Goal: Task Accomplishment & Management: Manage account settings

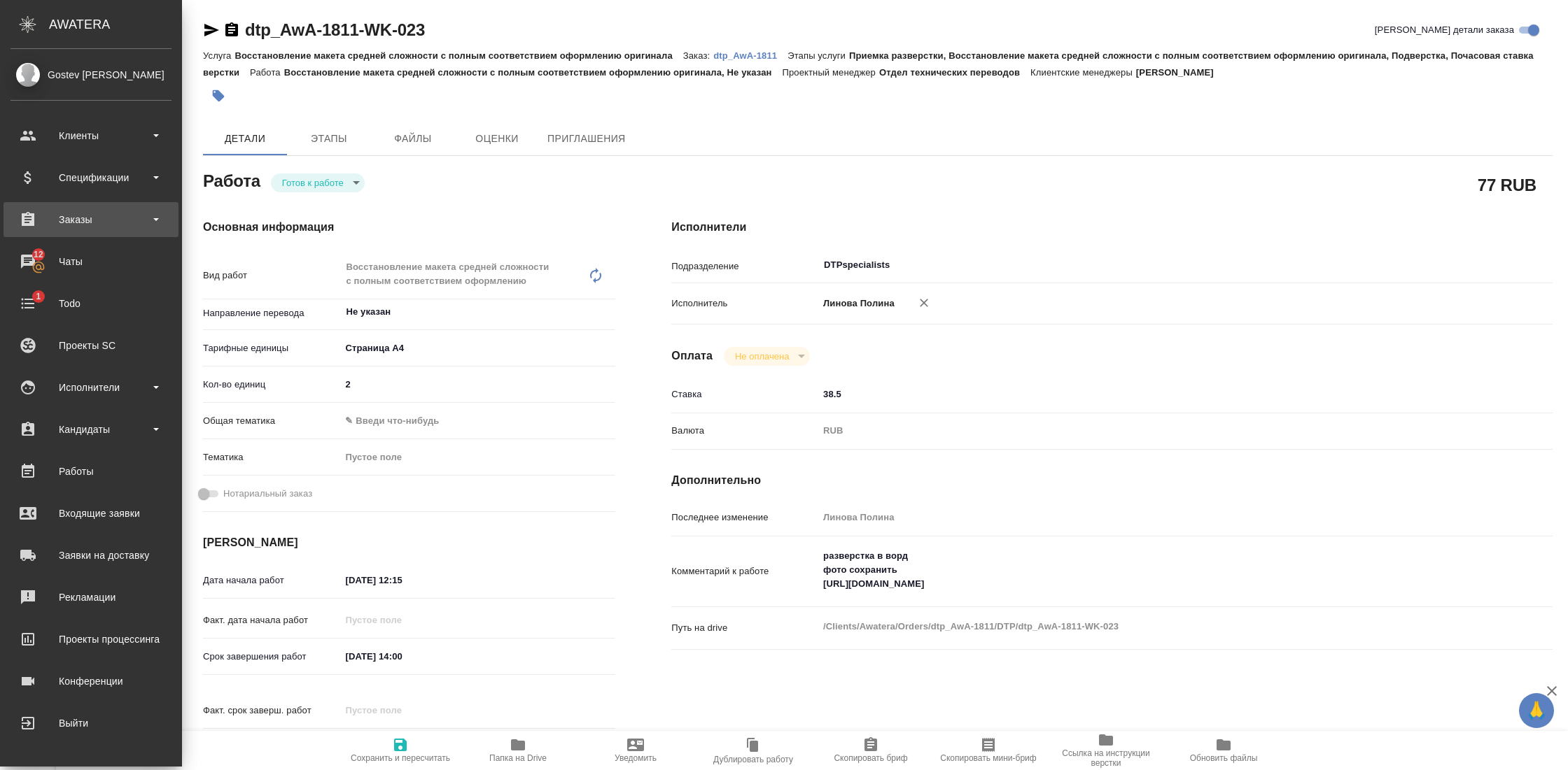
click at [134, 224] on div "Заказы" at bounding box center [90, 219] width 161 height 21
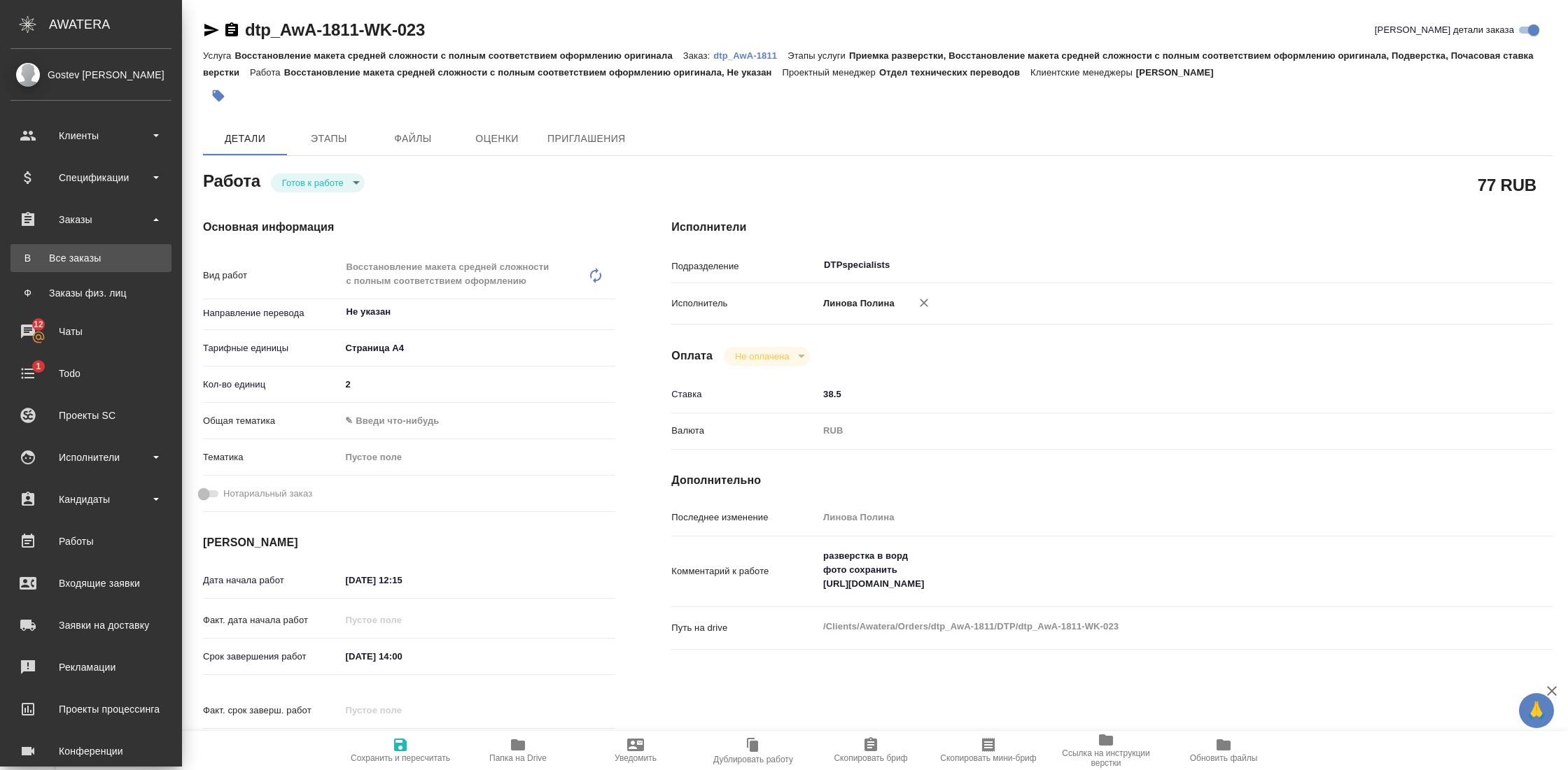
click at [97, 268] on link "В Все заказы" at bounding box center [90, 258] width 161 height 28
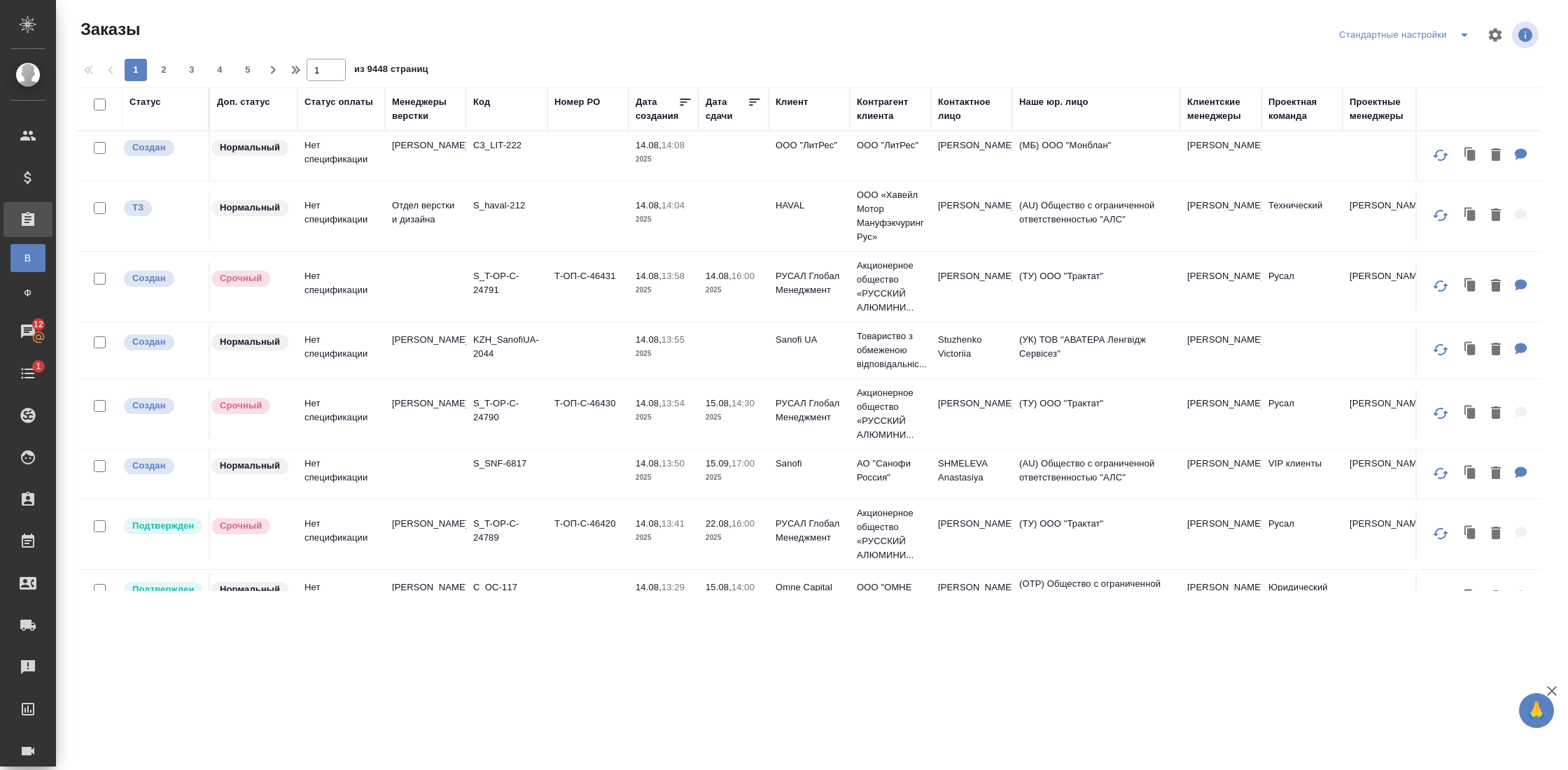
click at [788, 105] on div "Клиент" at bounding box center [791, 102] width 32 height 14
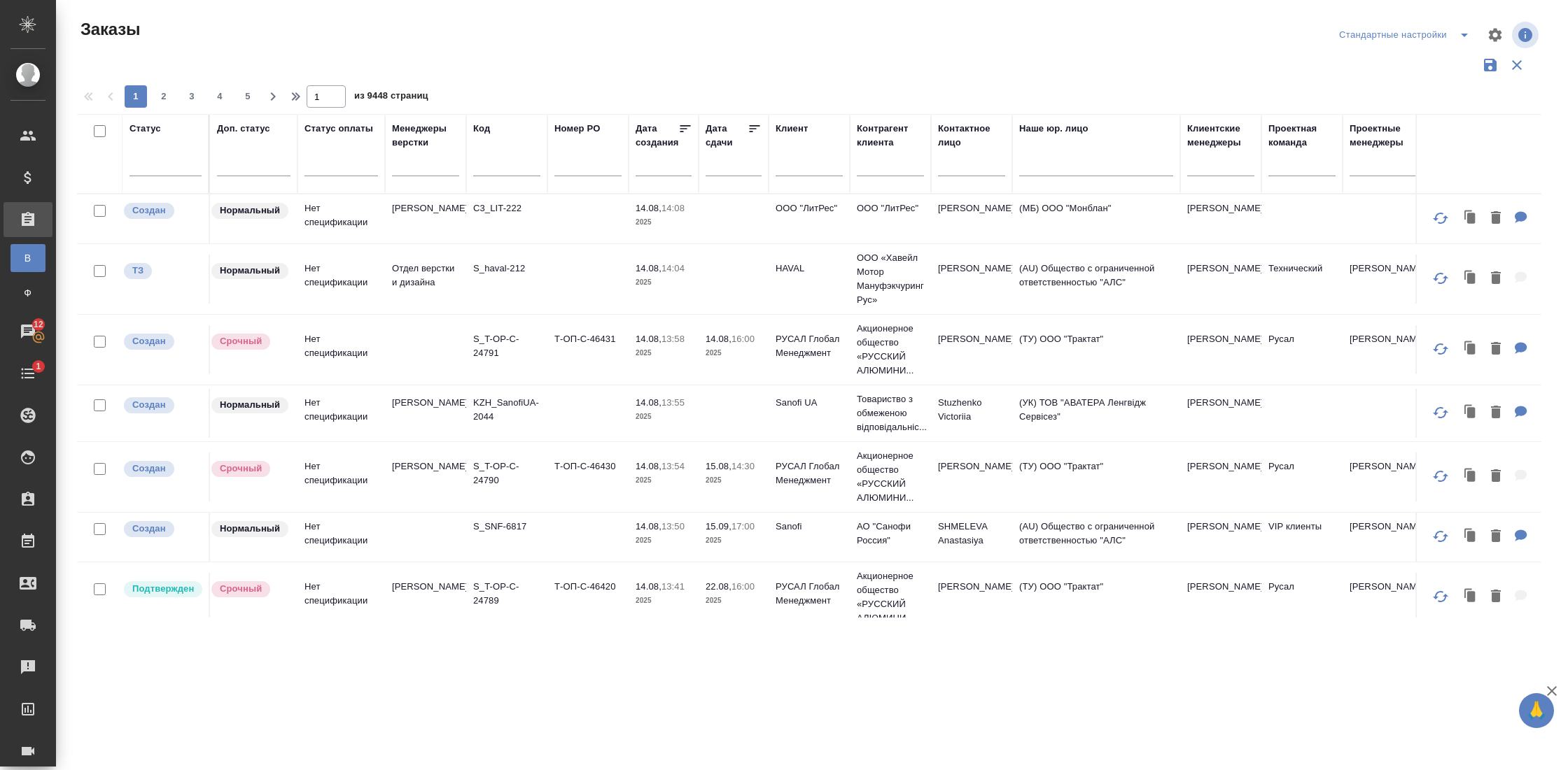
click at [808, 166] on input "text" at bounding box center [808, 168] width 67 height 18
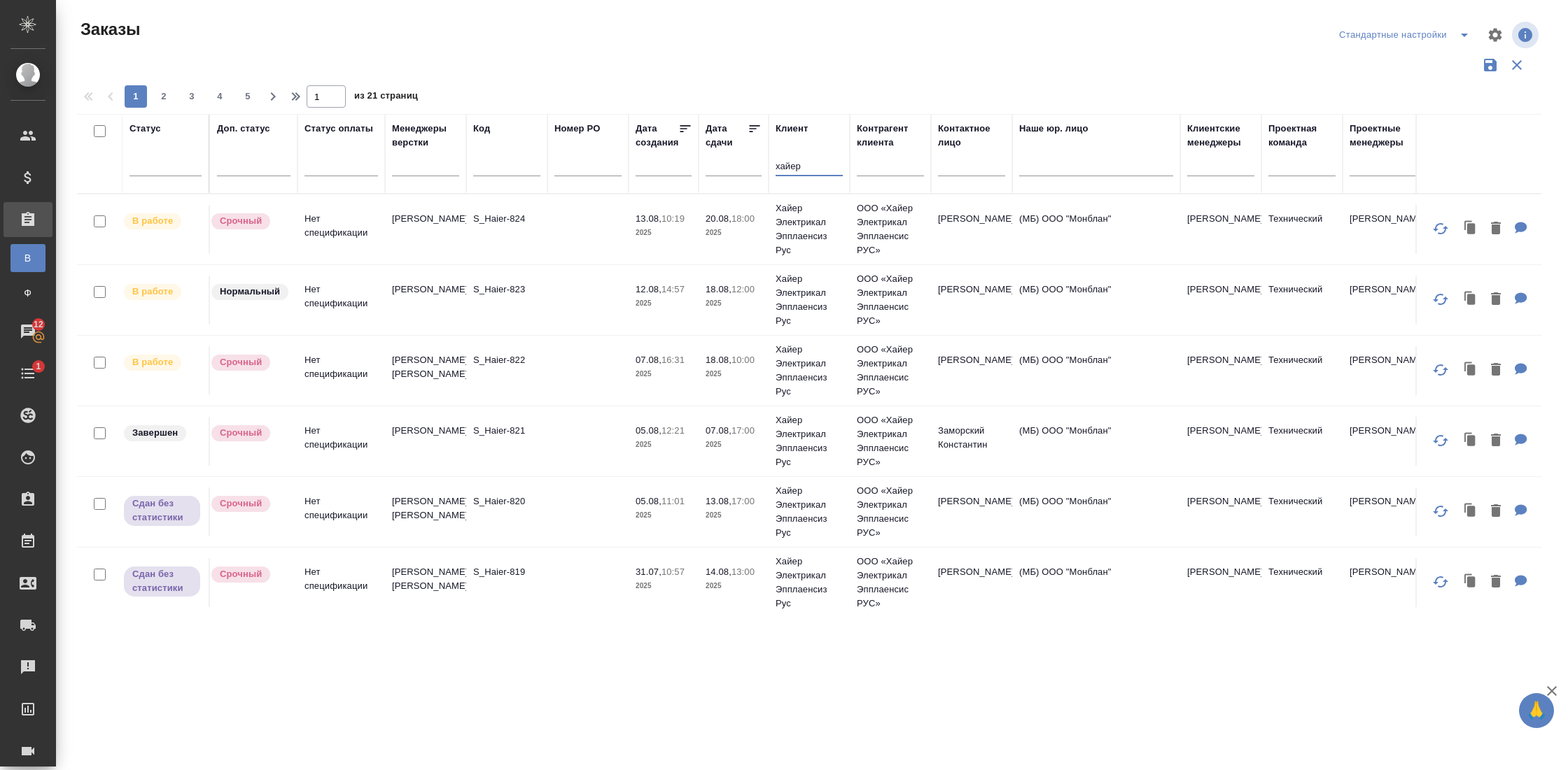
type input "хайер"
click at [527, 359] on p "S_Haier-822" at bounding box center [506, 360] width 67 height 14
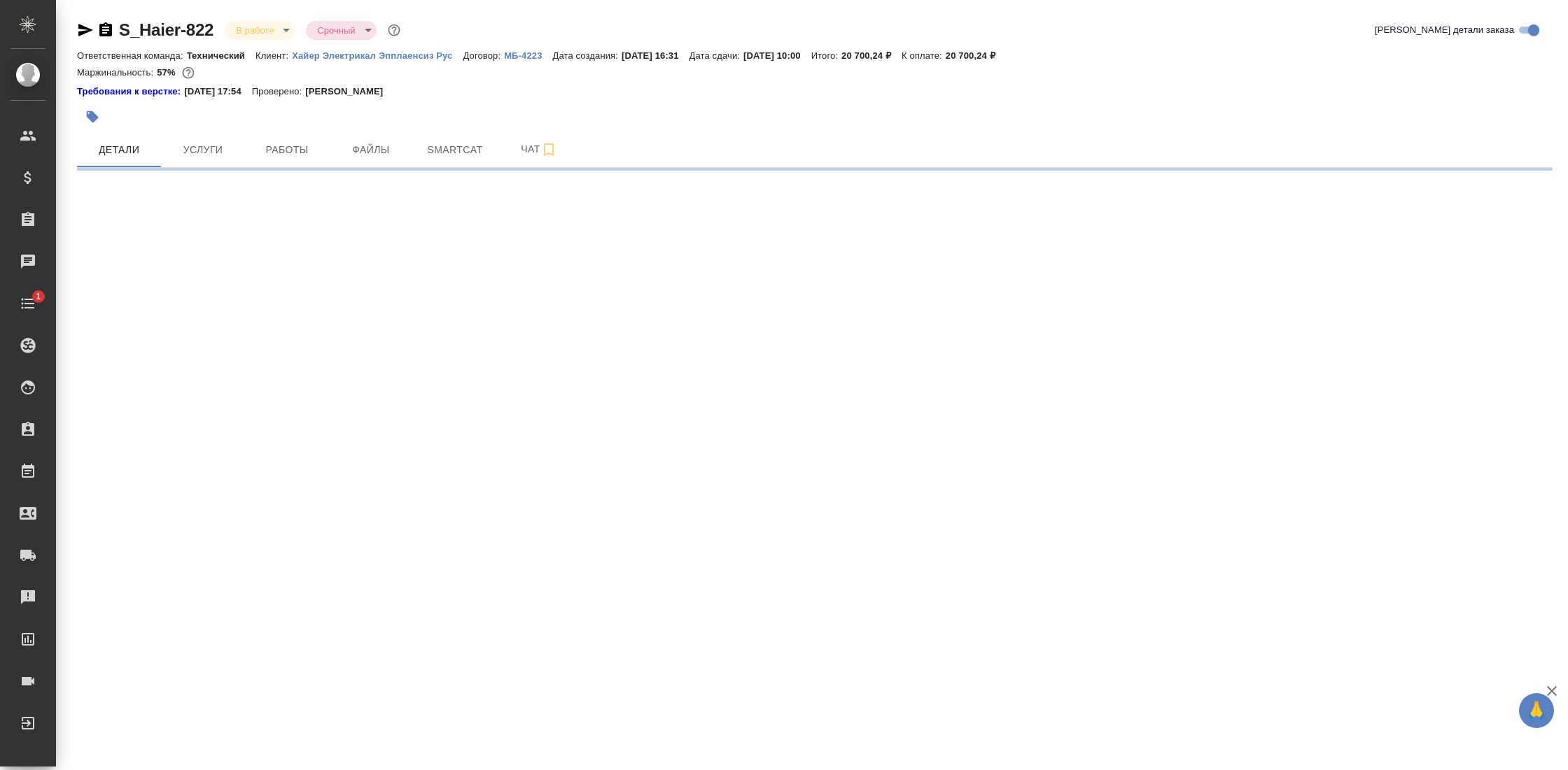
select select "RU"
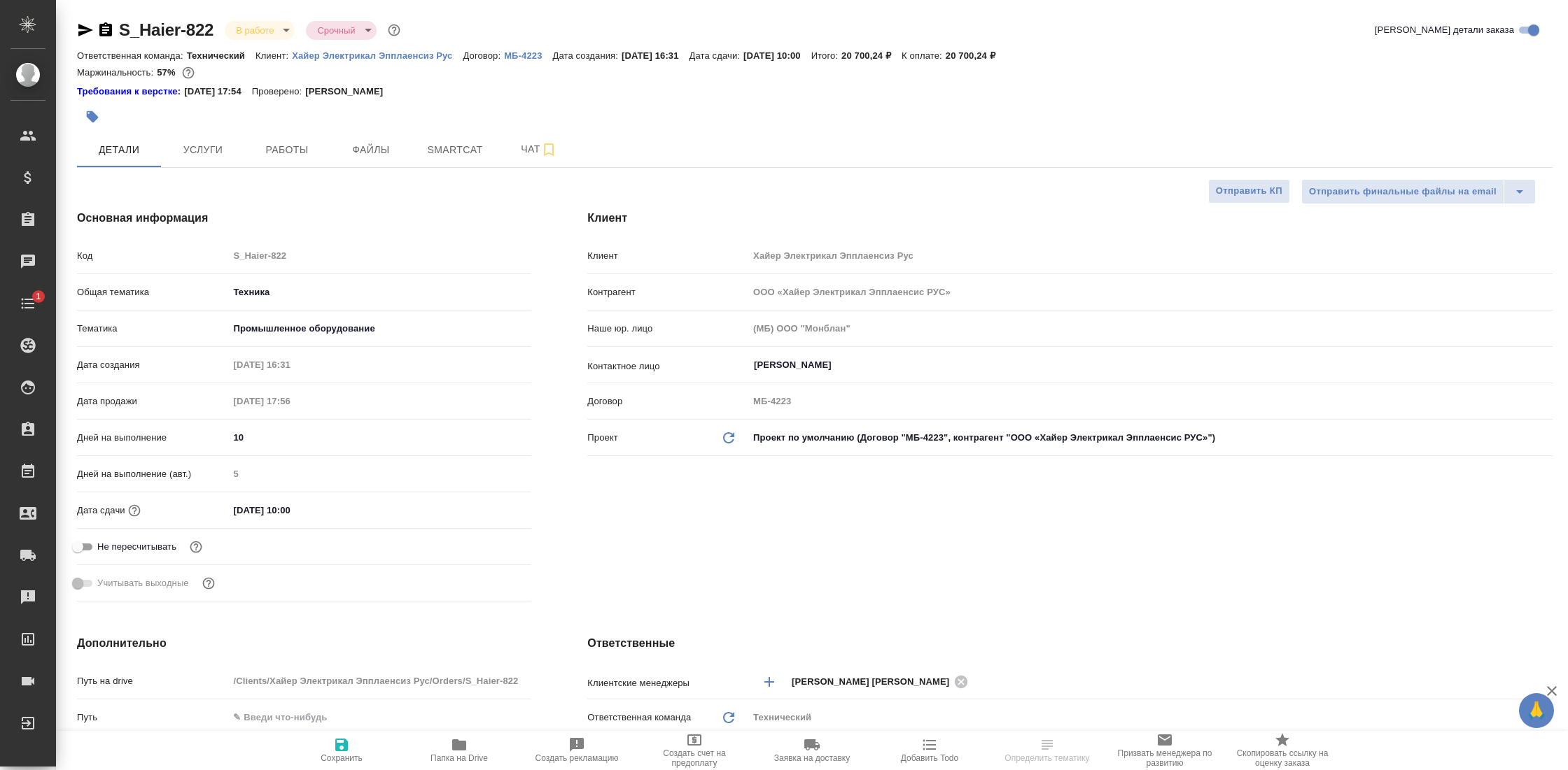
type textarea "x"
click at [299, 143] on span "Работы" at bounding box center [286, 150] width 67 height 18
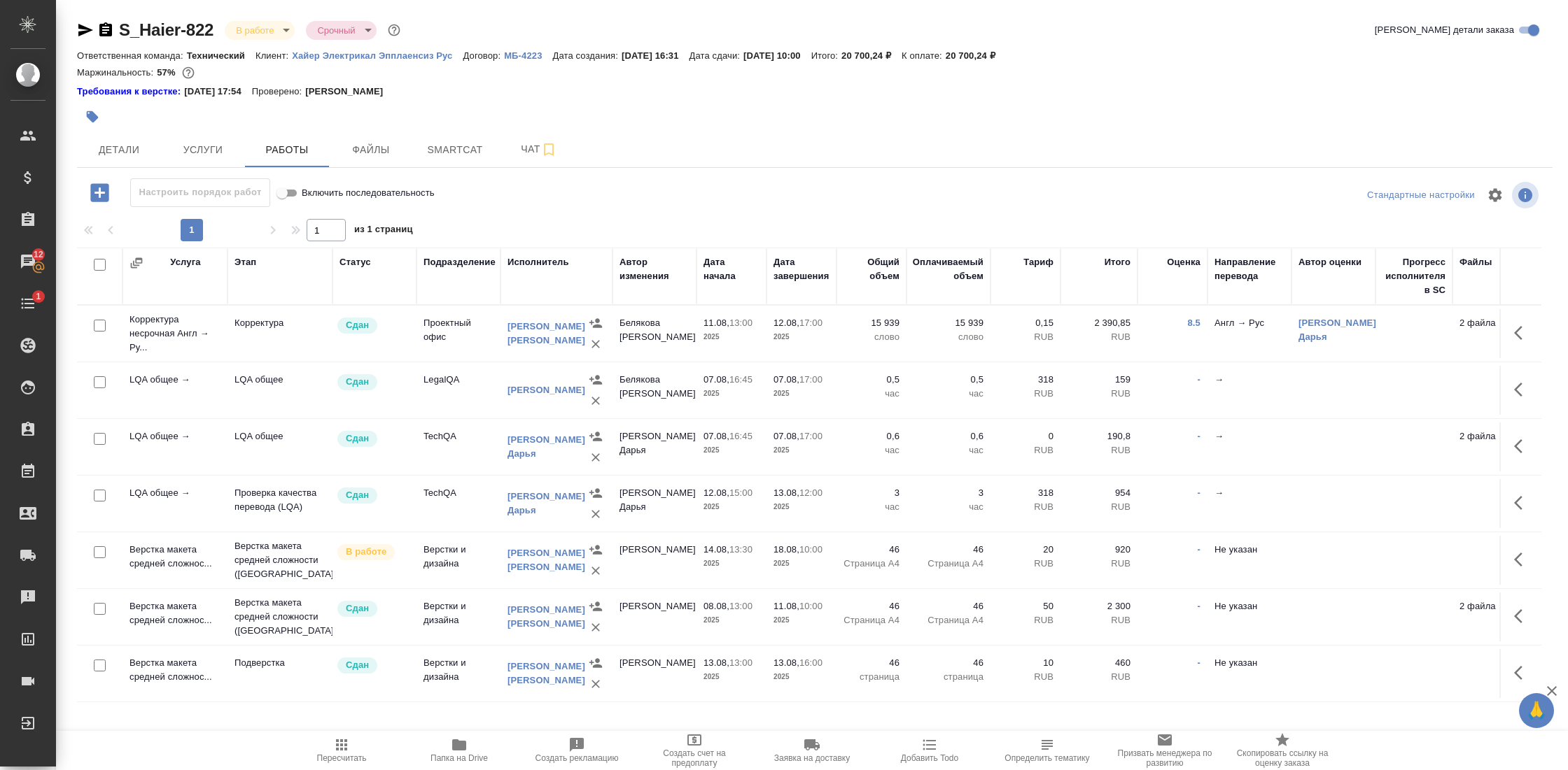
scroll to position [3, 0]
click at [173, 359] on td "Верстка макета средней сложнос..." at bounding box center [174, 330] width 105 height 56
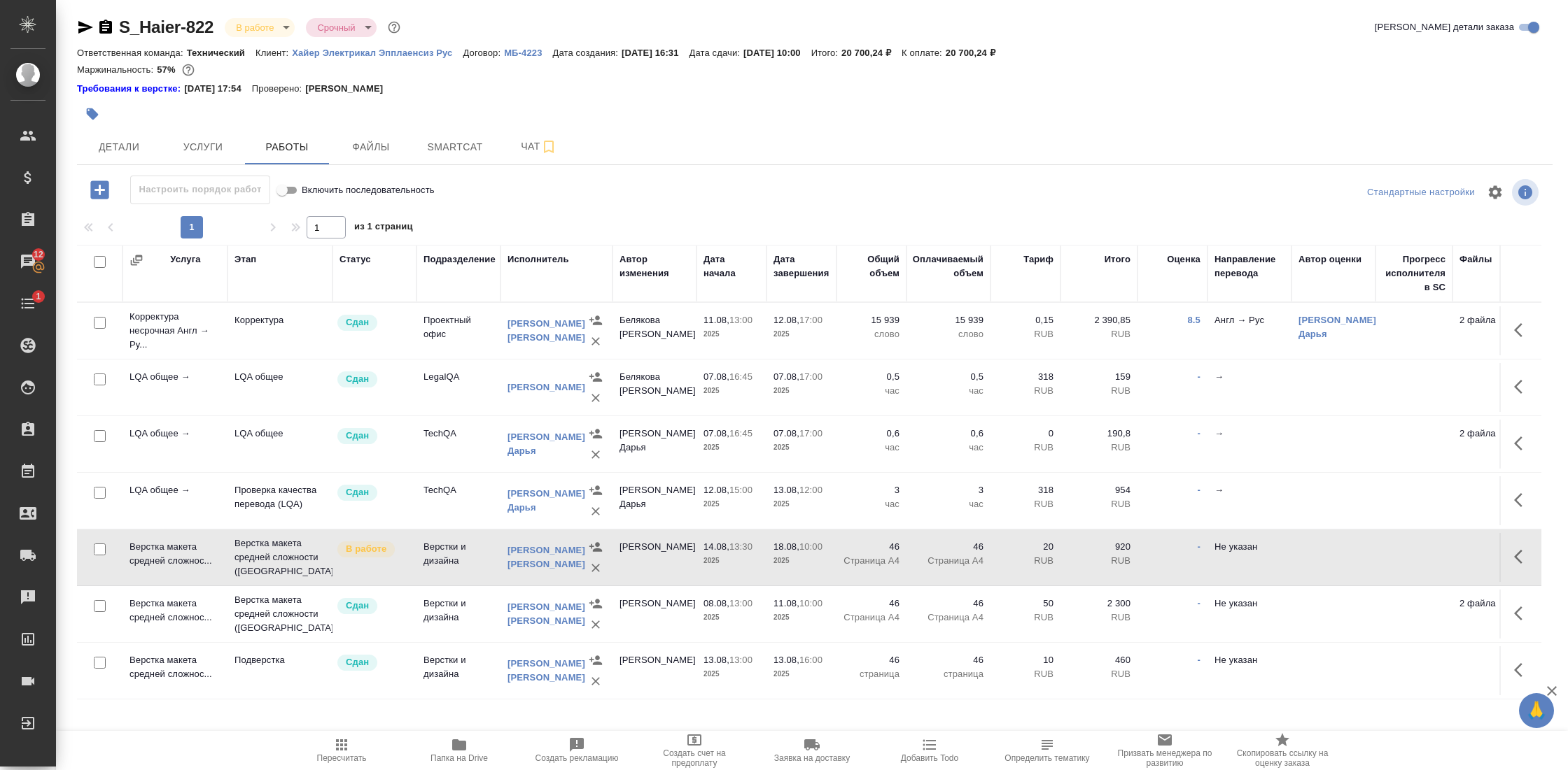
click at [173, 359] on td "Верстка макета средней сложнос..." at bounding box center [174, 330] width 105 height 56
click at [89, 25] on icon "button" at bounding box center [86, 26] width 15 height 12
click at [102, 24] on icon "button" at bounding box center [105, 26] width 12 height 14
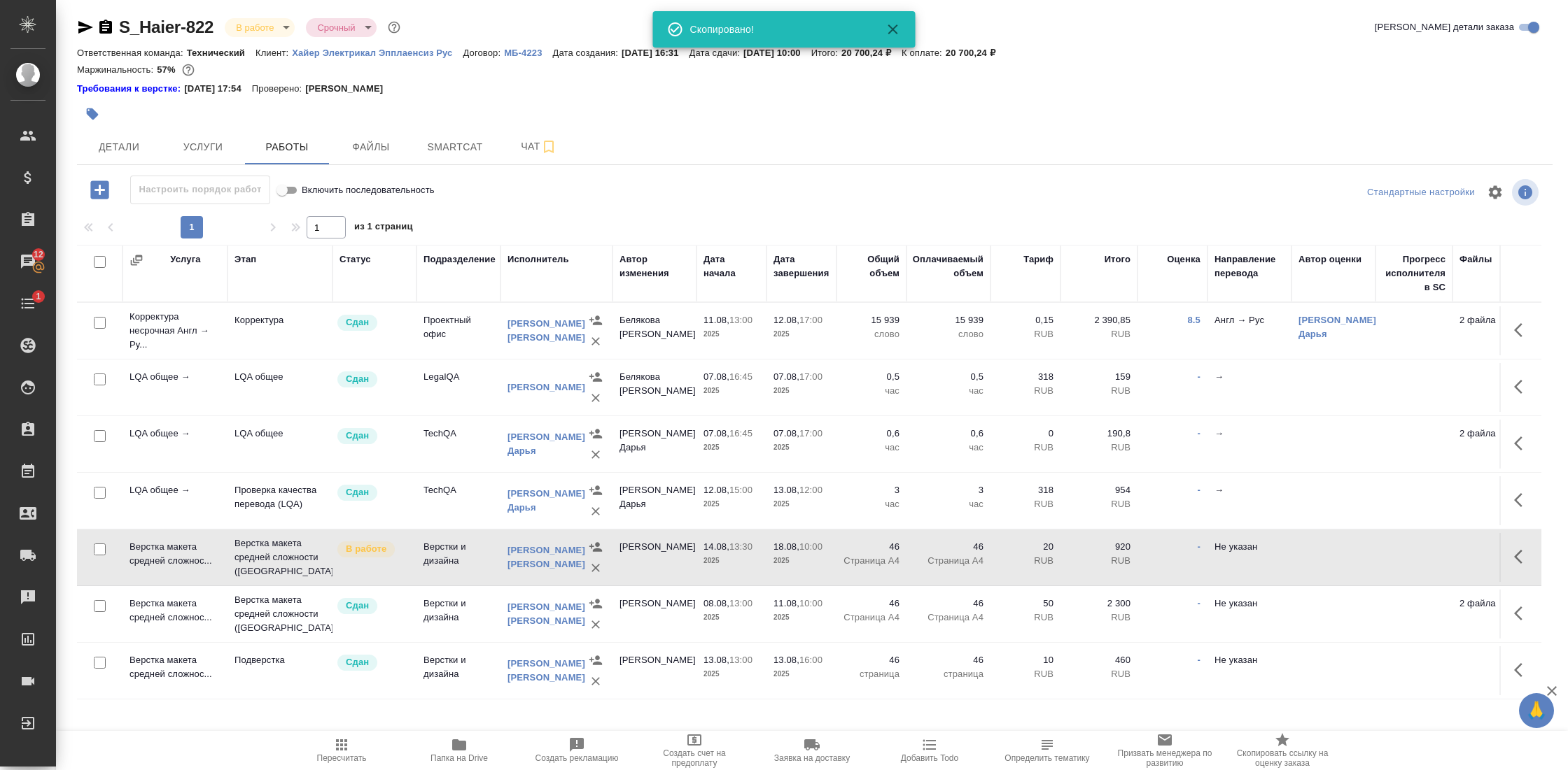
click at [195, 762] on div "Пересчитать Папка на Drive Создать рекламацию Создать счет на предоплату Заявка…" at bounding box center [811, 751] width 1511 height 40
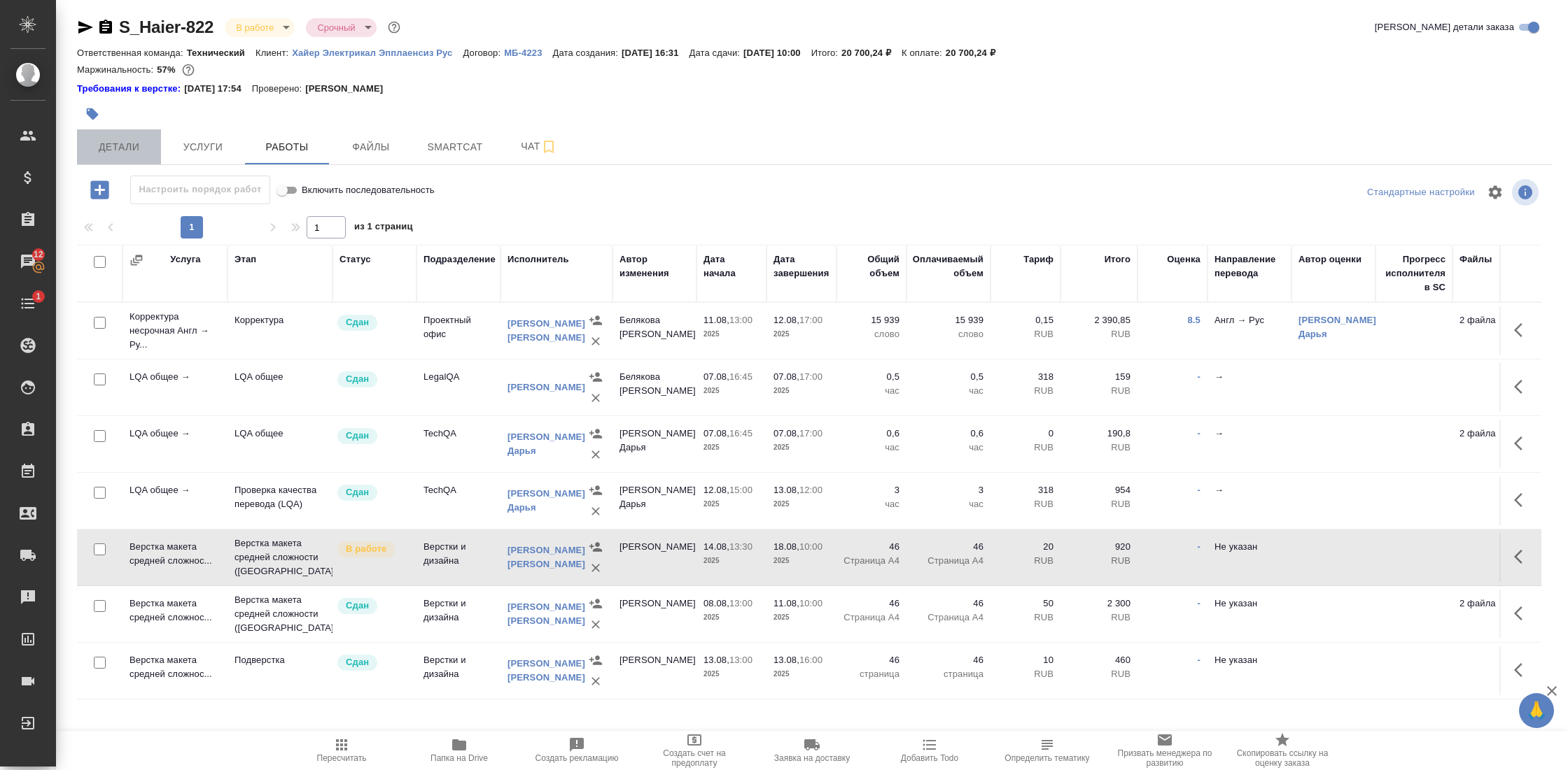
click at [119, 129] on button "Детали" at bounding box center [119, 146] width 84 height 35
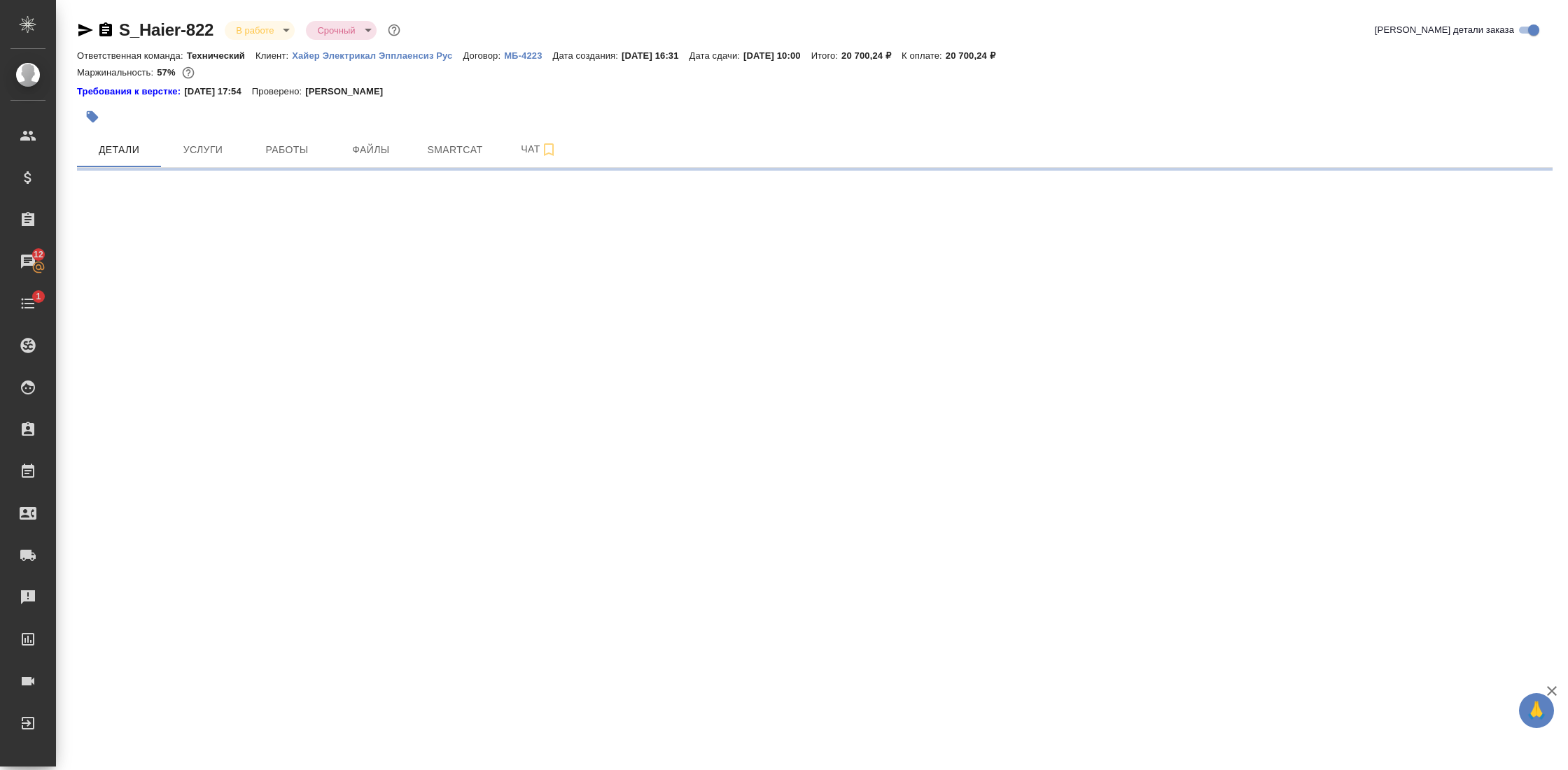
select select "RU"
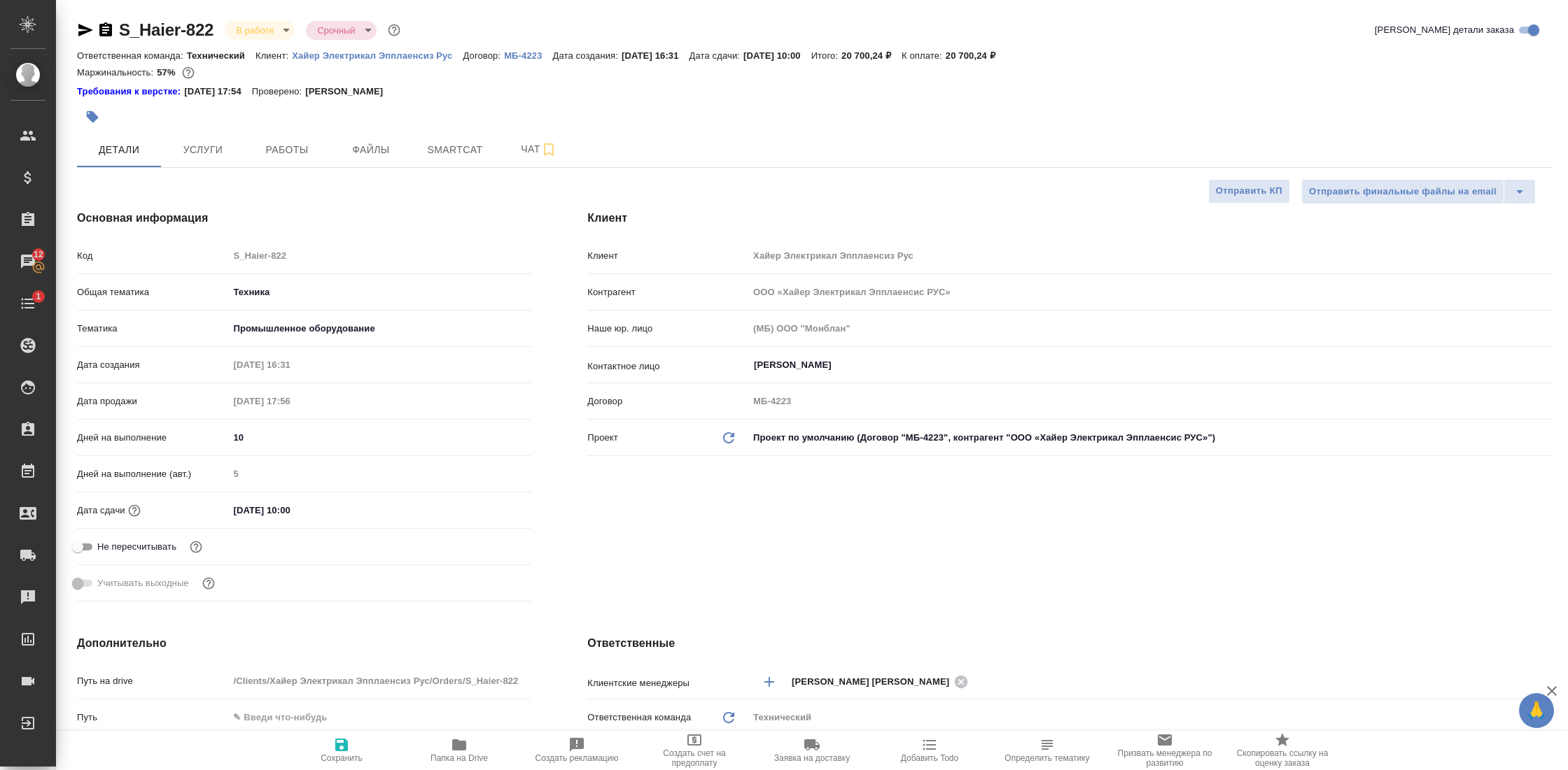
type textarea "x"
click at [267, 149] on span "Работы" at bounding box center [286, 150] width 67 height 18
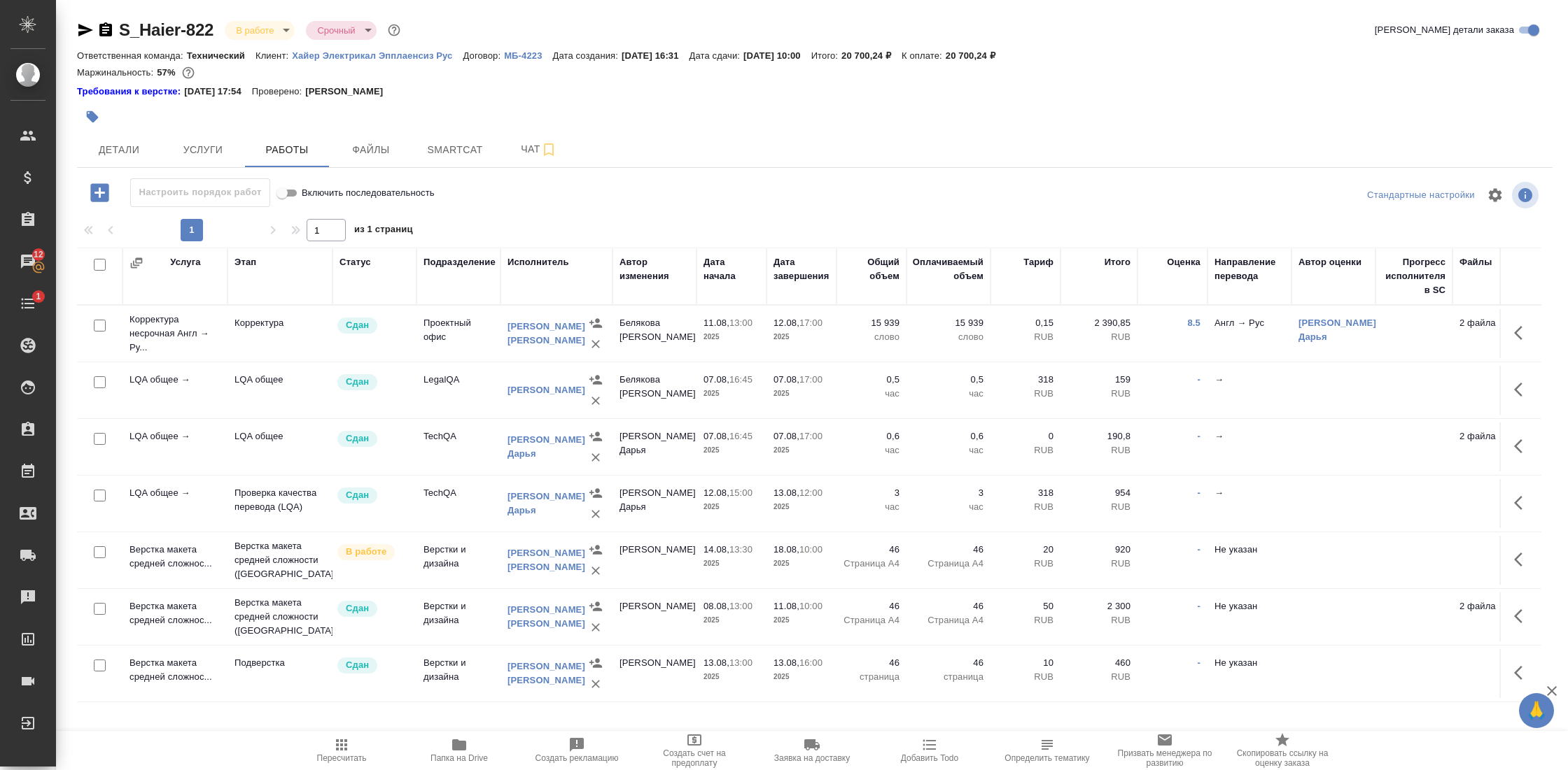
scroll to position [3, 0]
click at [281, 610] on p "Верстка макета средней сложности (Ind..." at bounding box center [280, 614] width 91 height 42
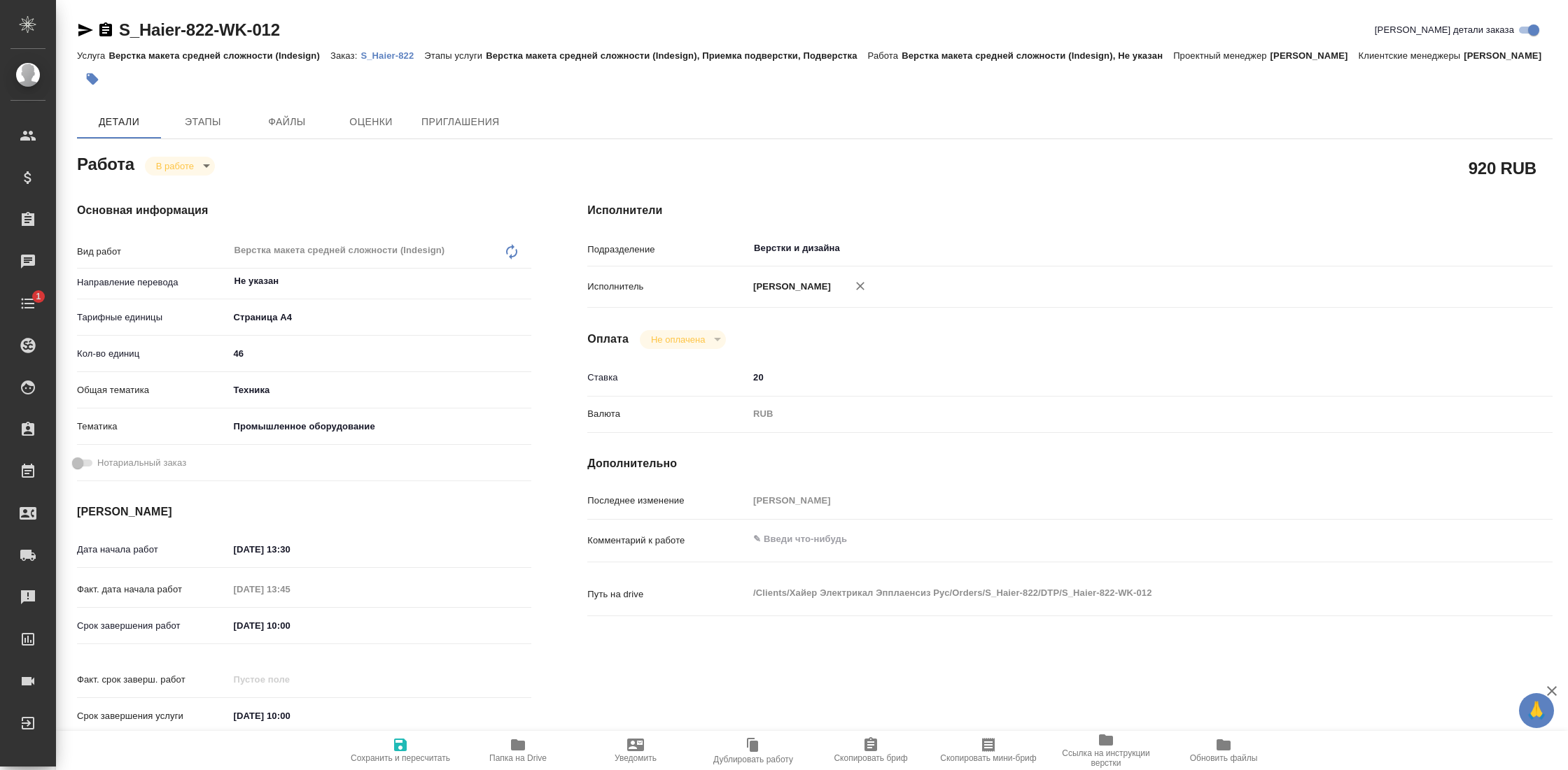
type textarea "x"
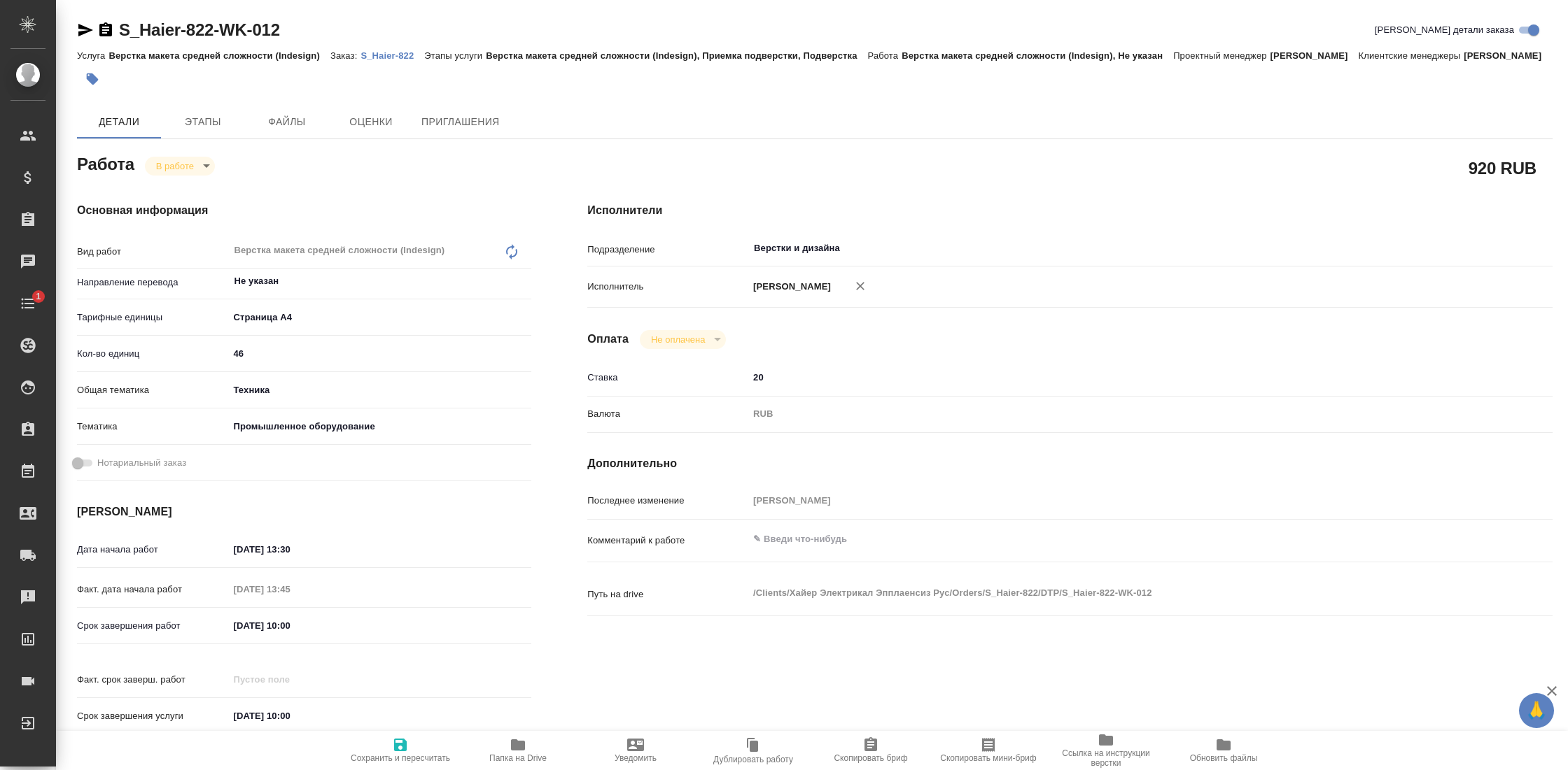
type textarea "x"
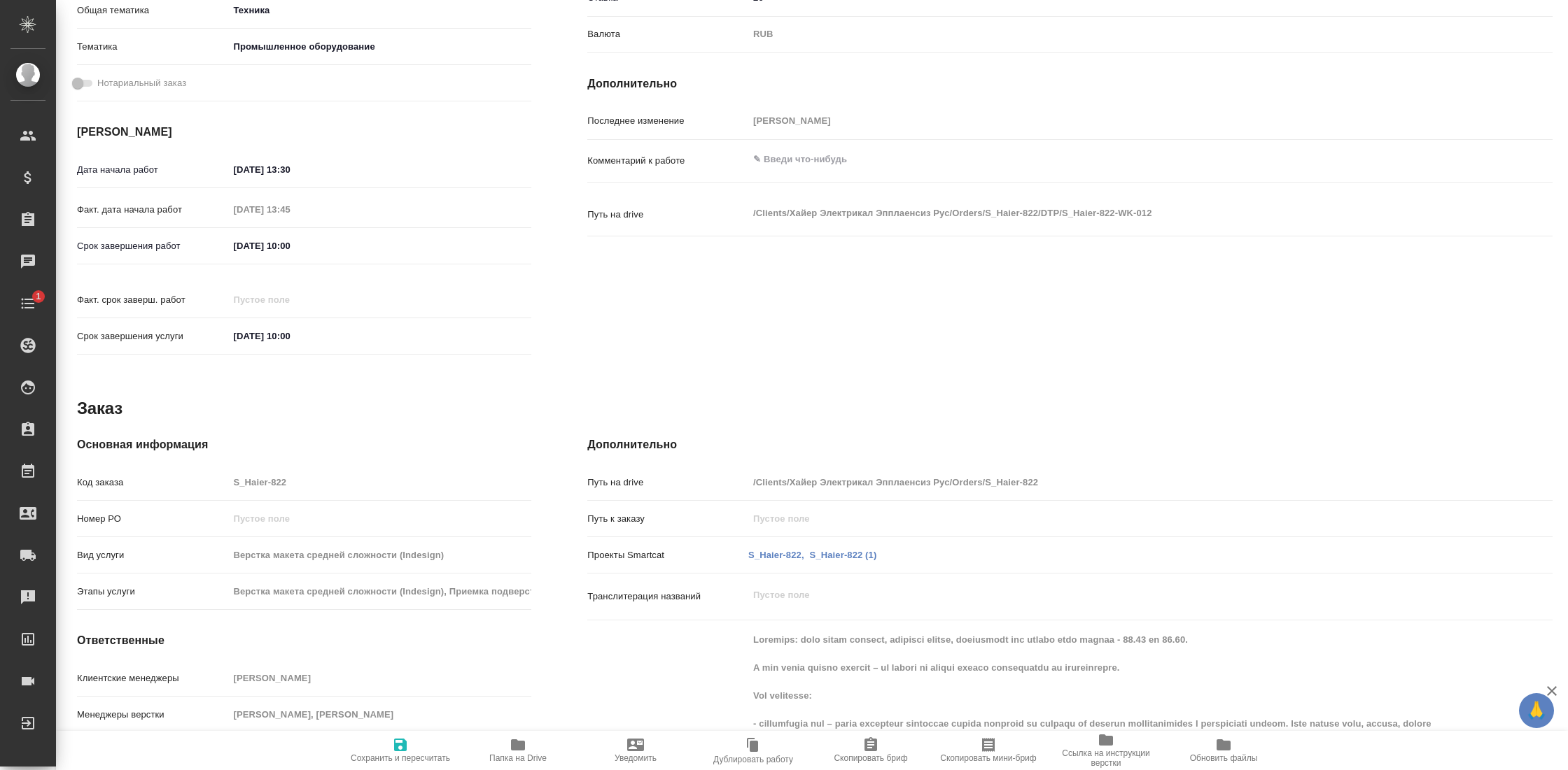
type textarea "x"
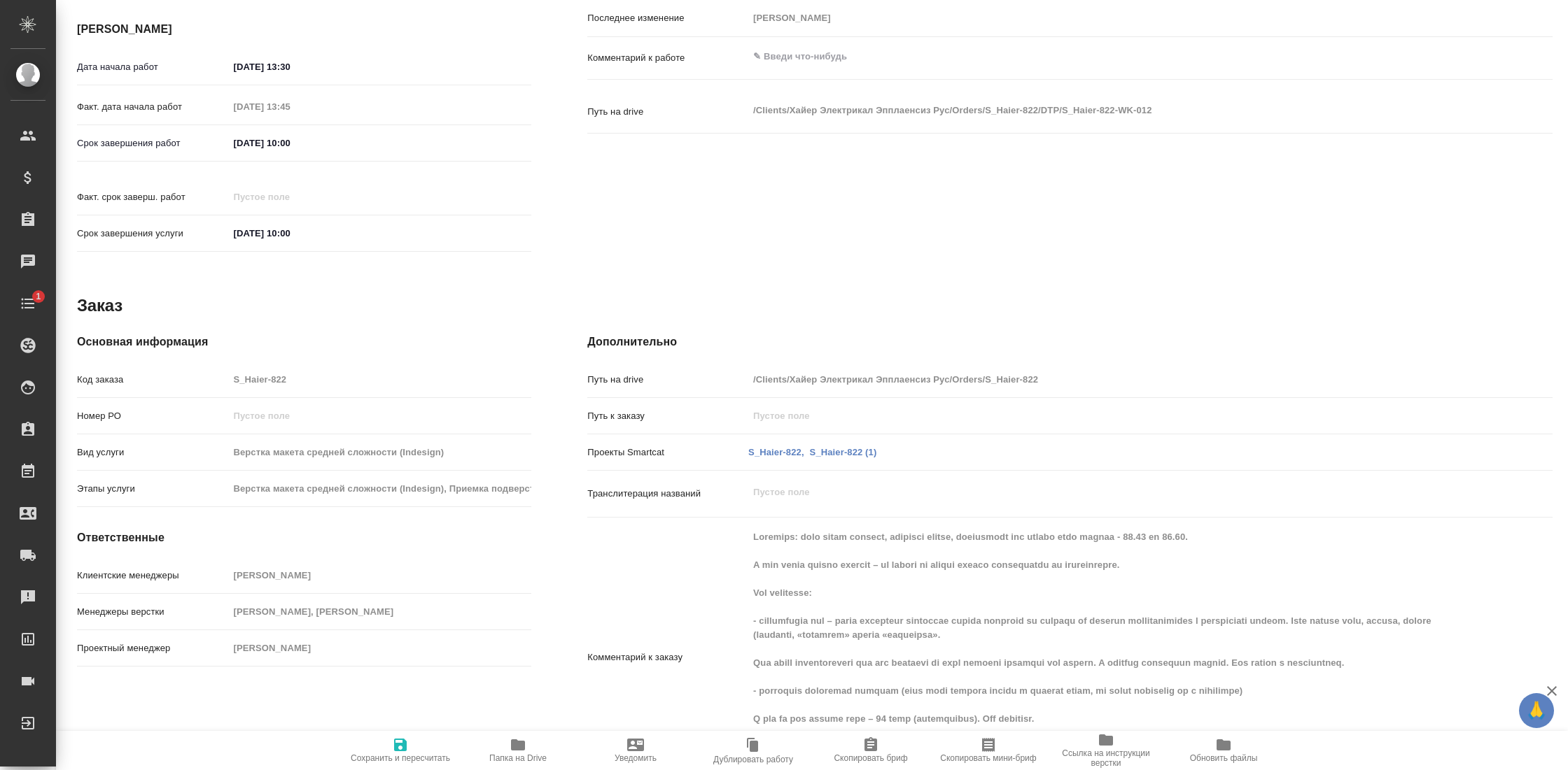
type textarea "x"
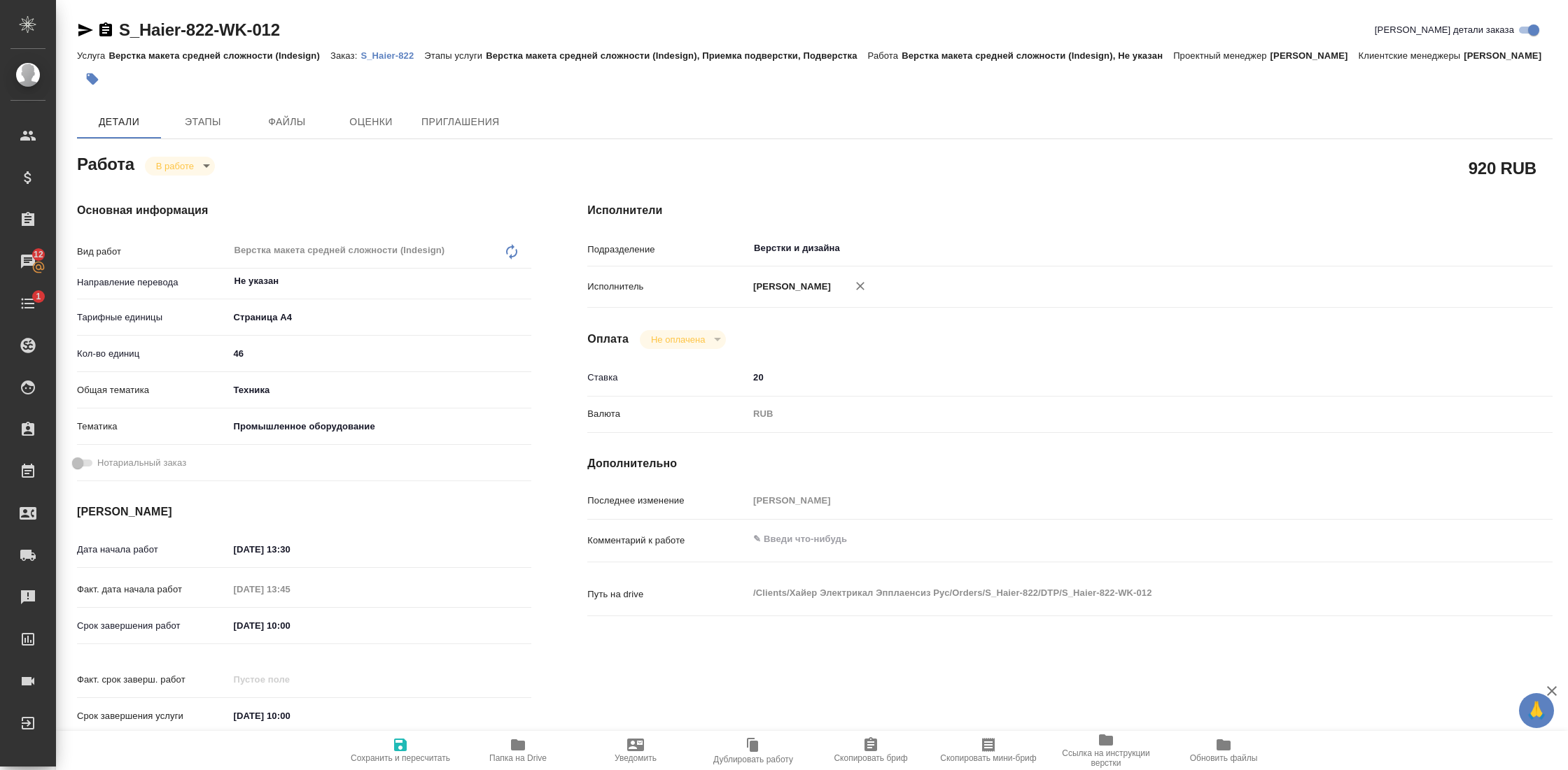
click at [83, 32] on icon "button" at bounding box center [86, 29] width 15 height 12
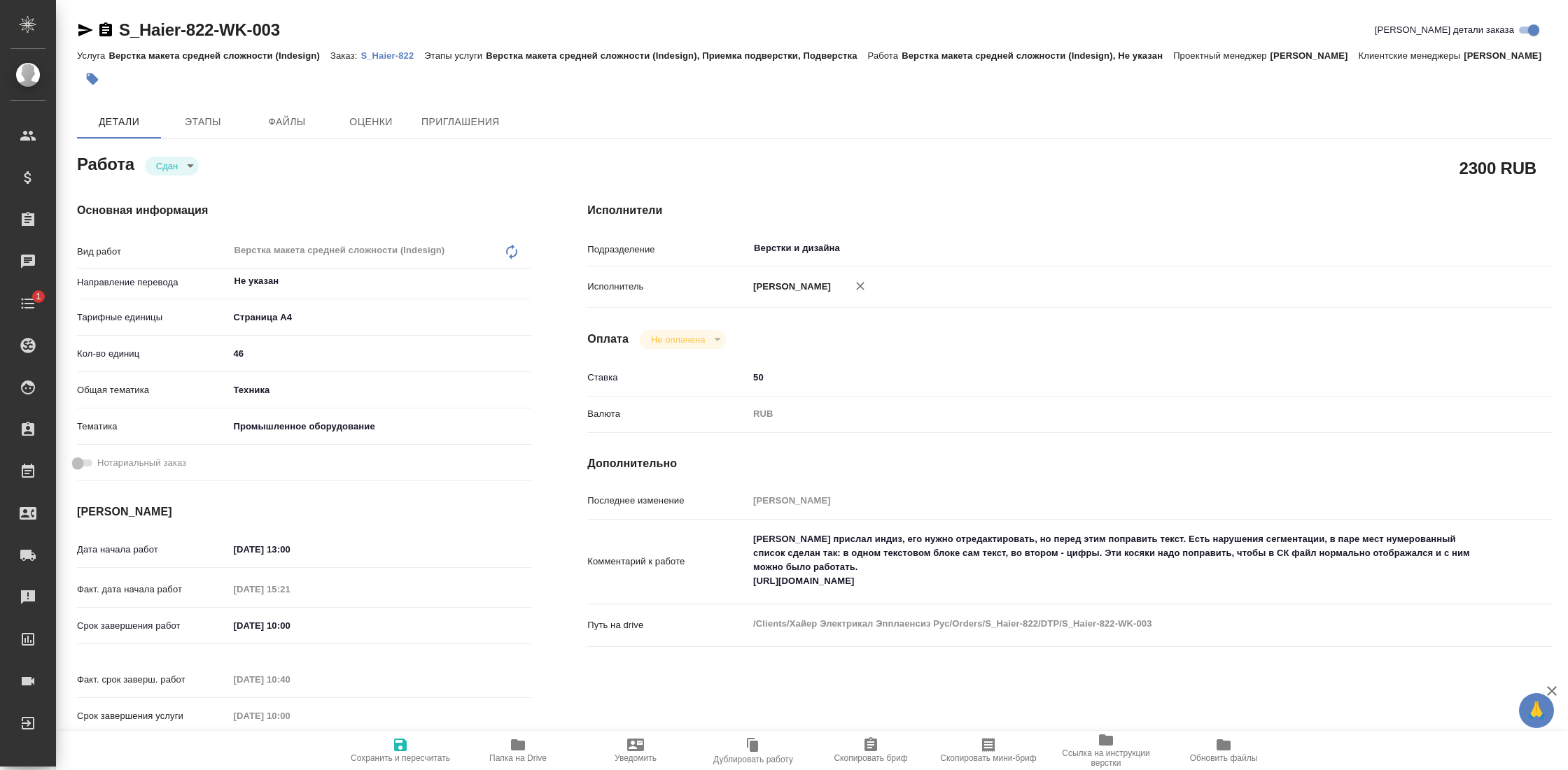
type textarea "x"
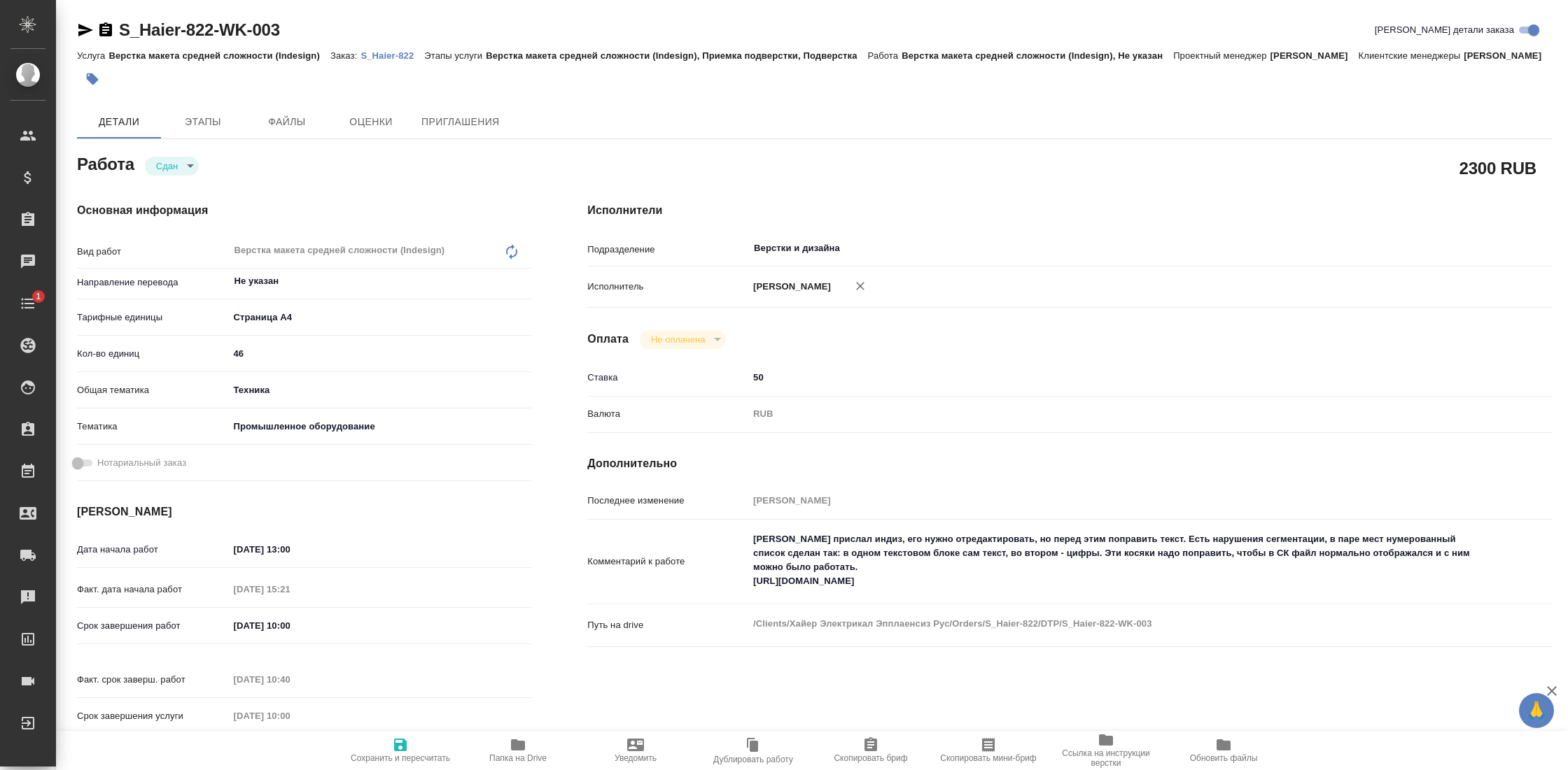
type textarea "x"
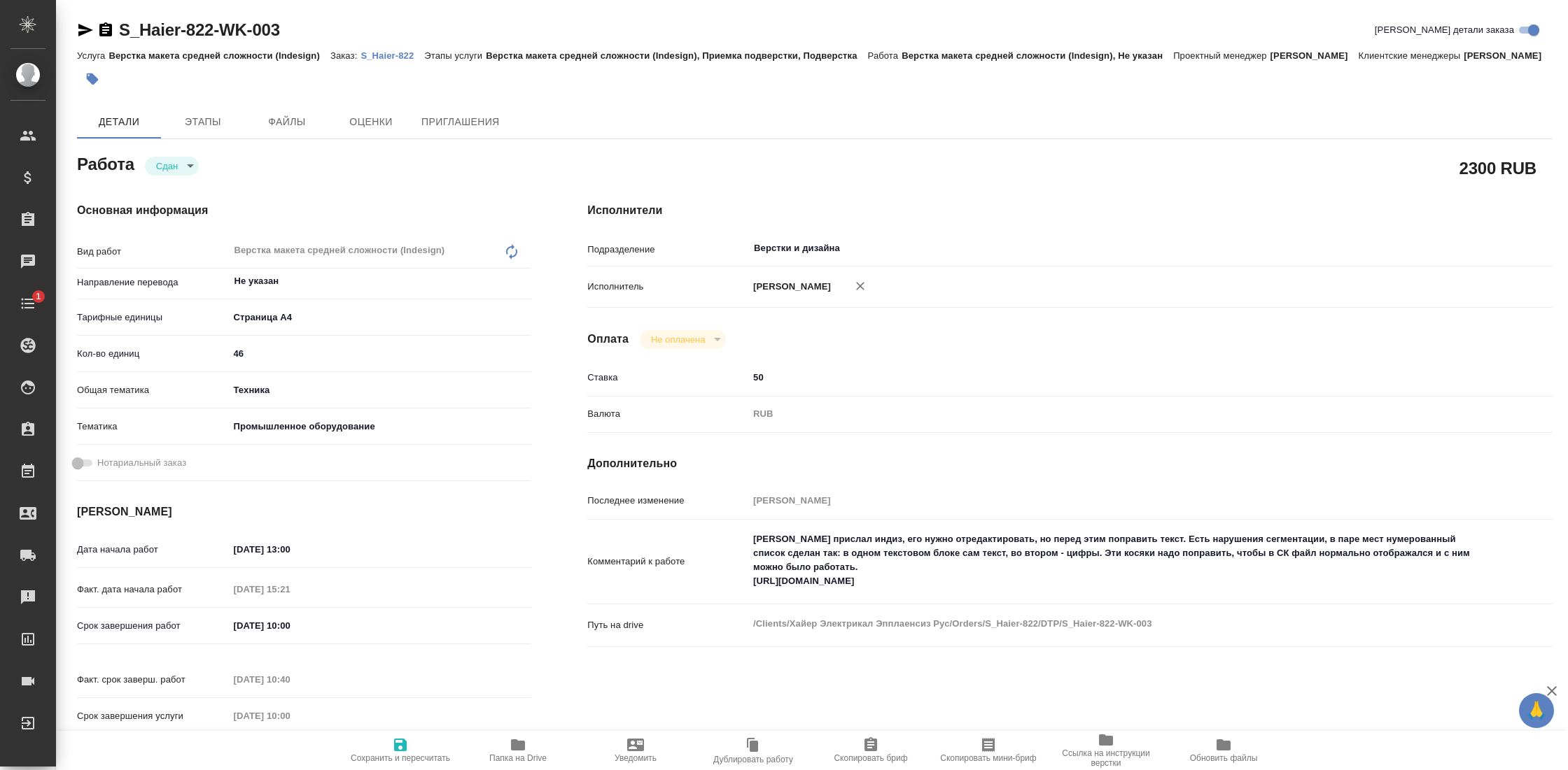
type textarea "x"
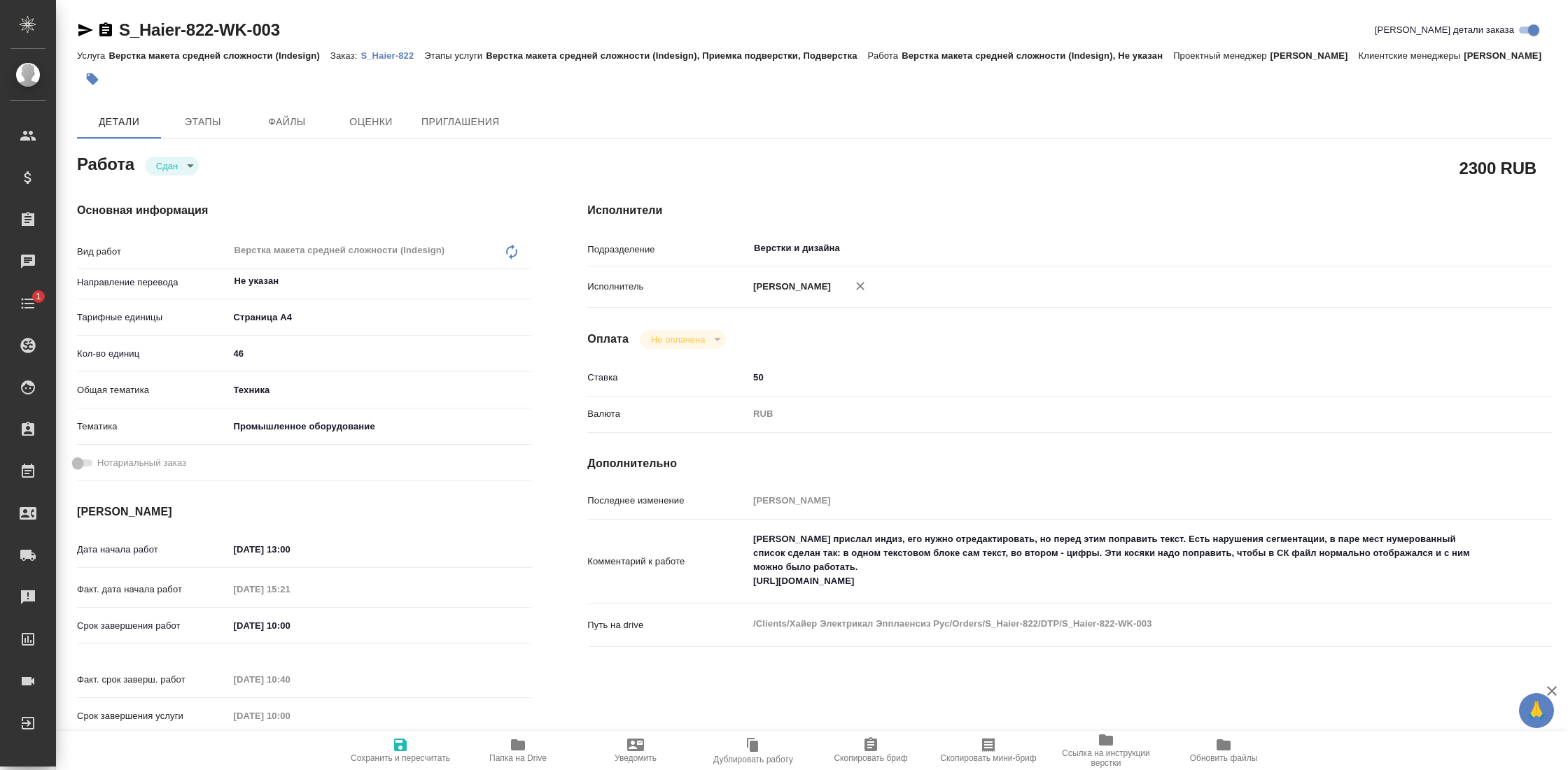
type textarea "x"
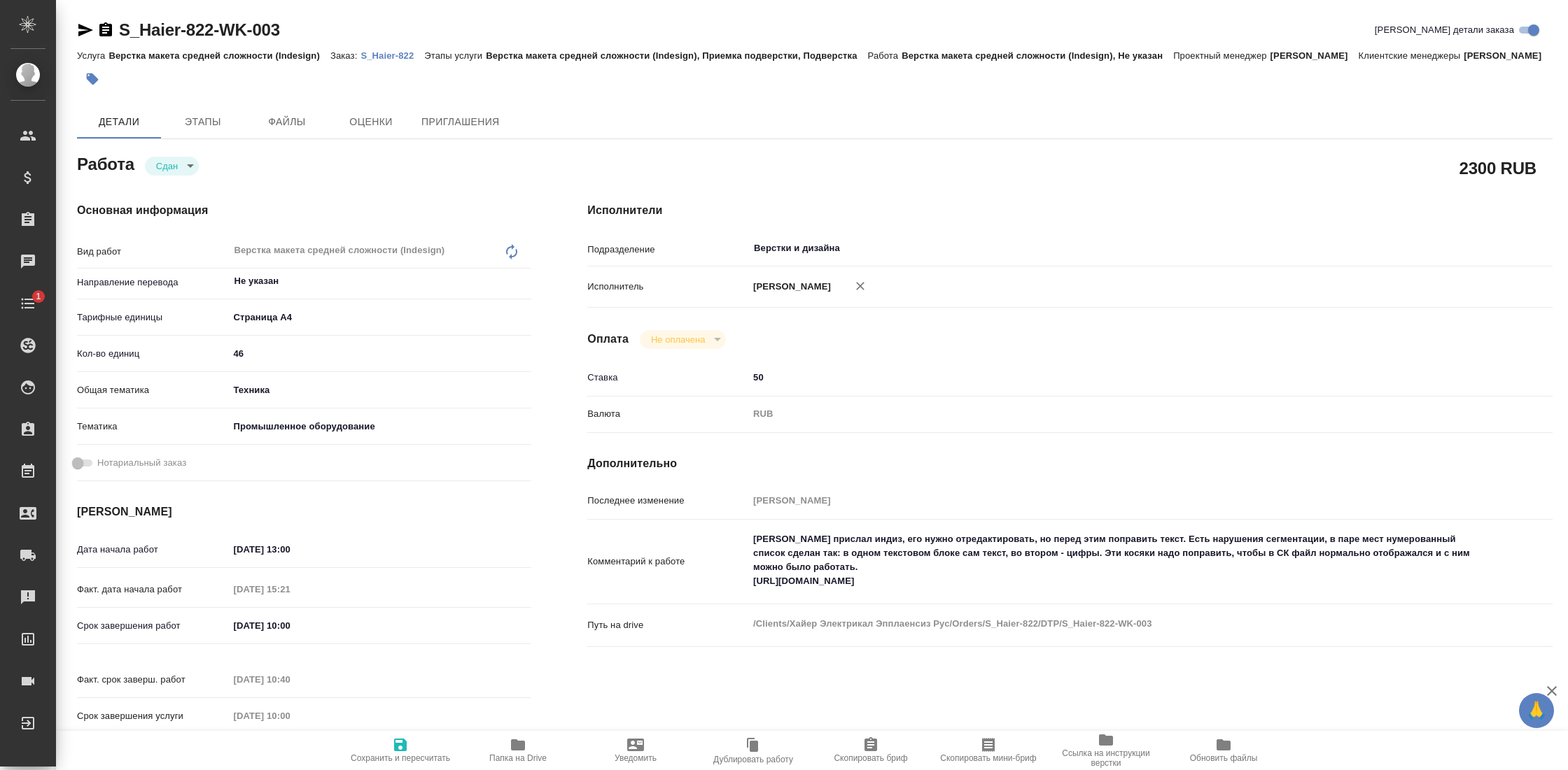
type textarea "x"
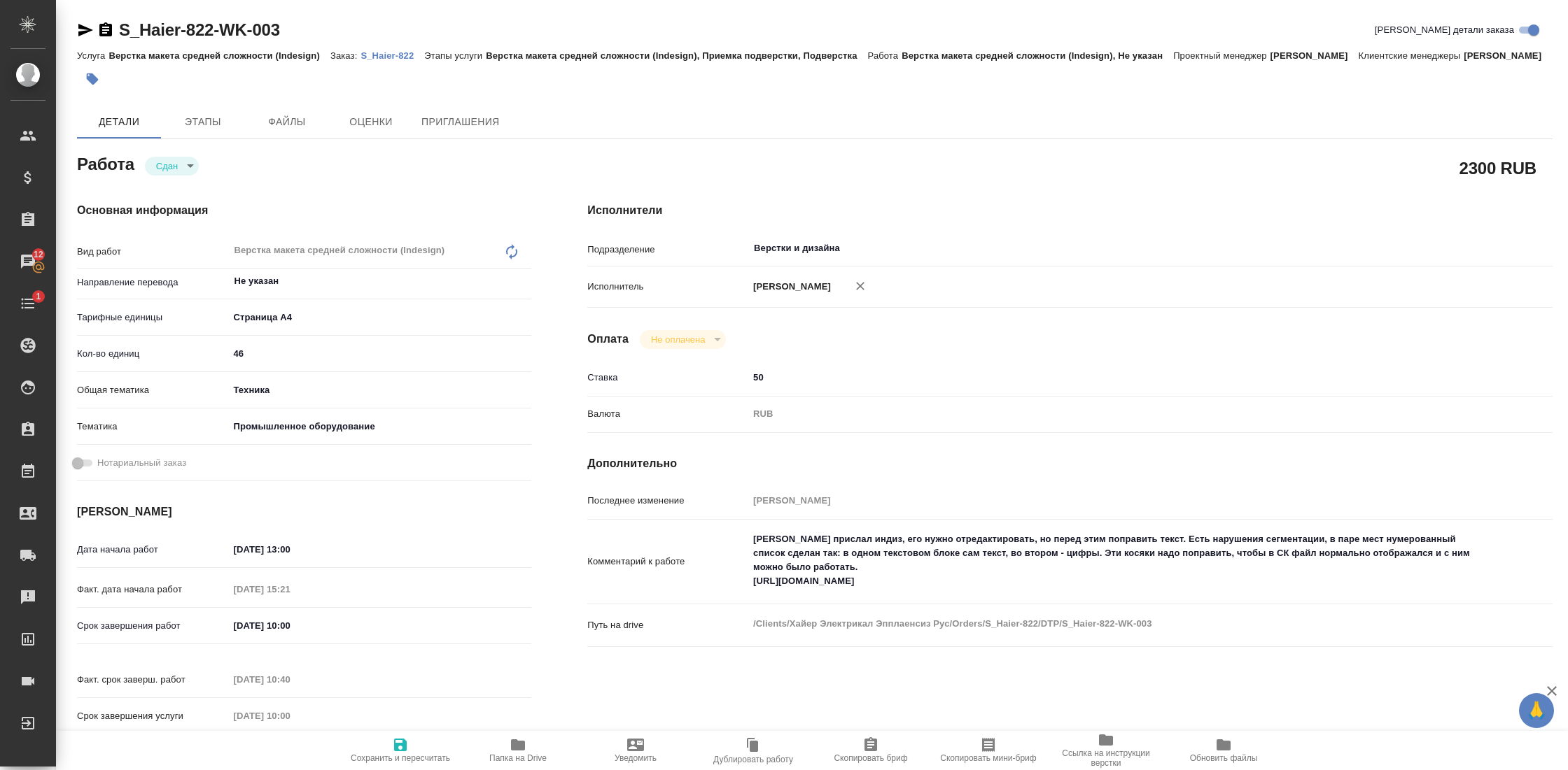
click at [383, 58] on p "S_Haier-822" at bounding box center [393, 56] width 64 height 10
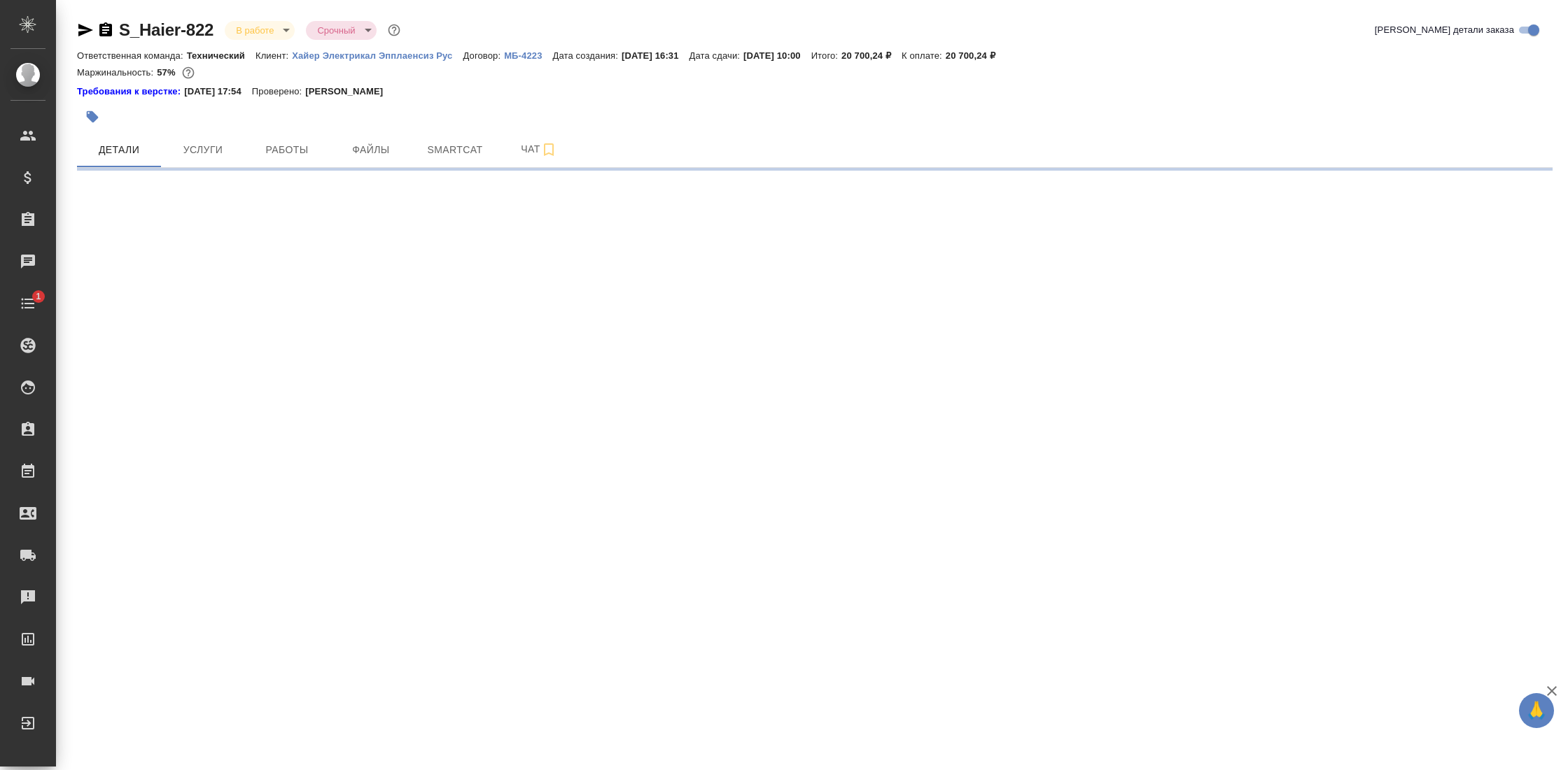
select select "RU"
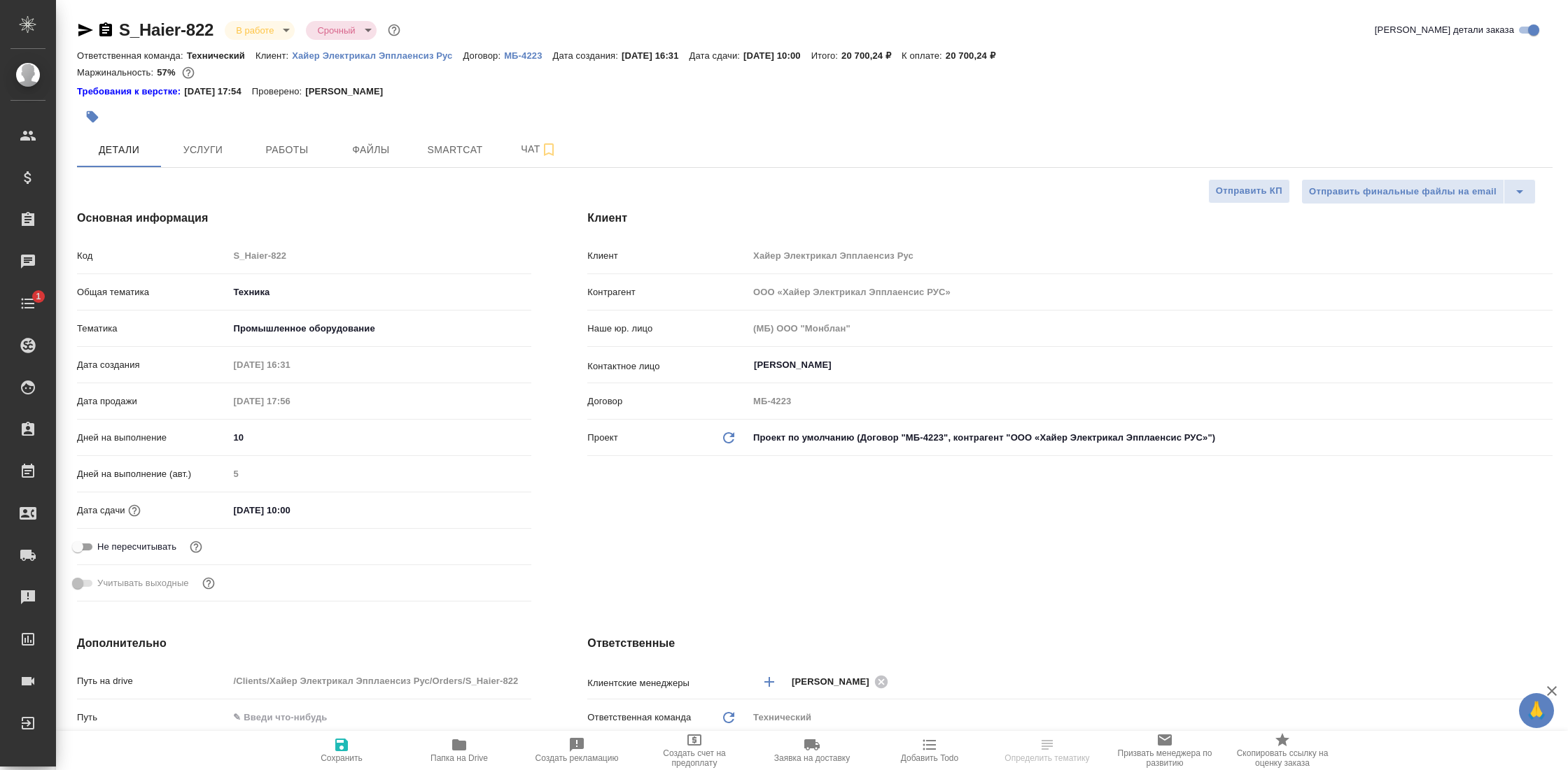
type textarea "x"
click at [82, 25] on icon "button" at bounding box center [86, 29] width 15 height 12
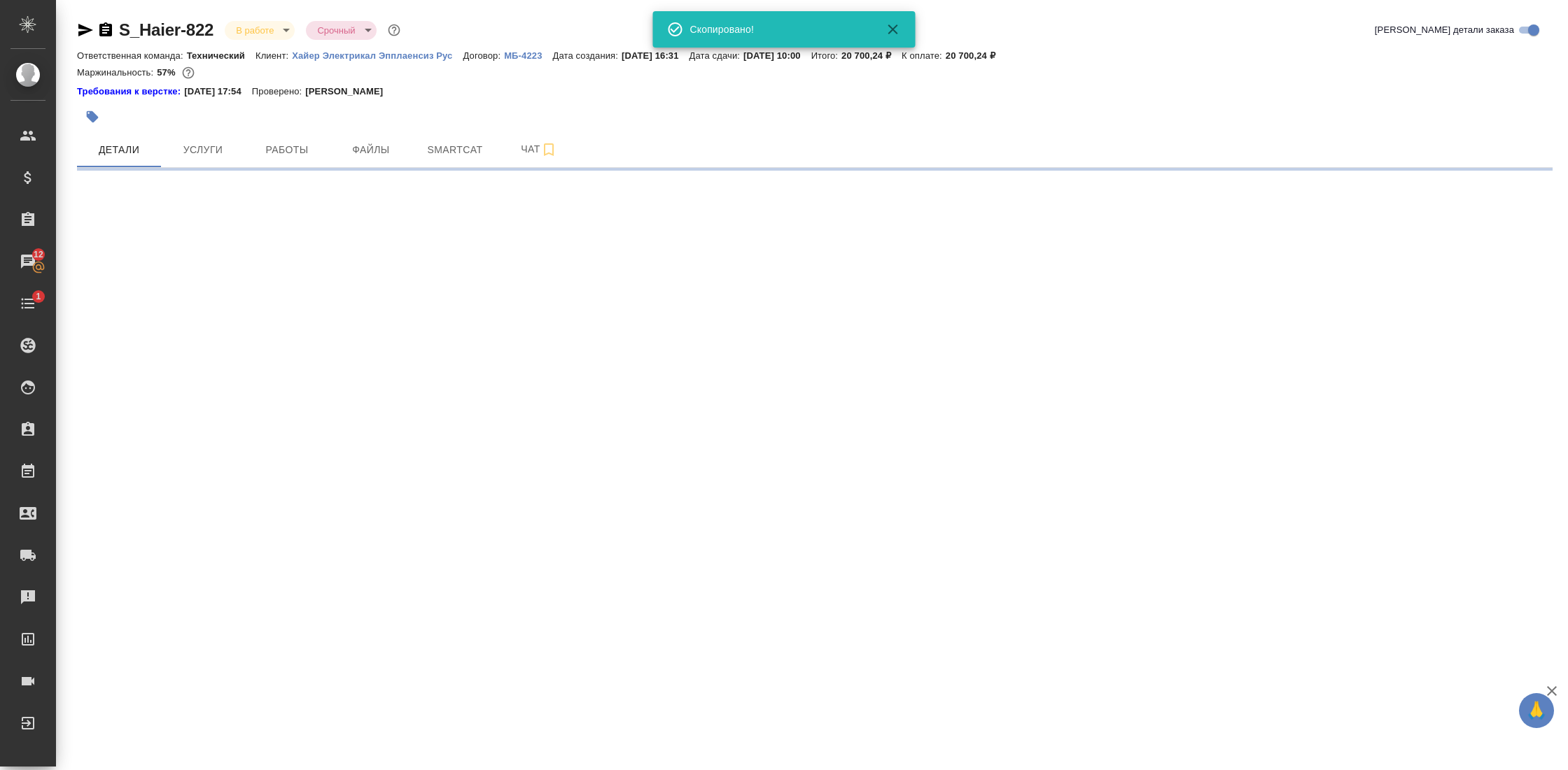
select select "RU"
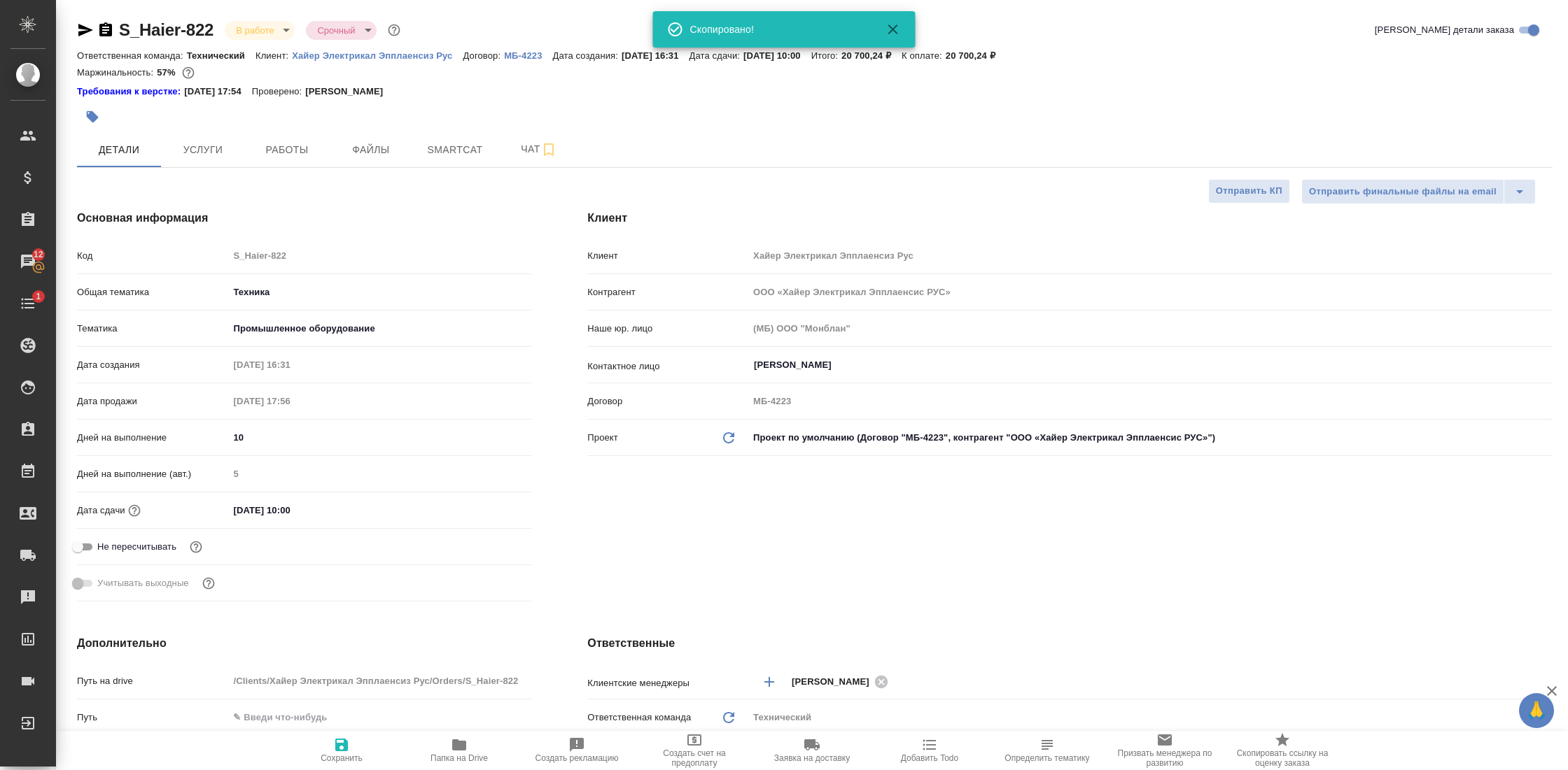
type textarea "x"
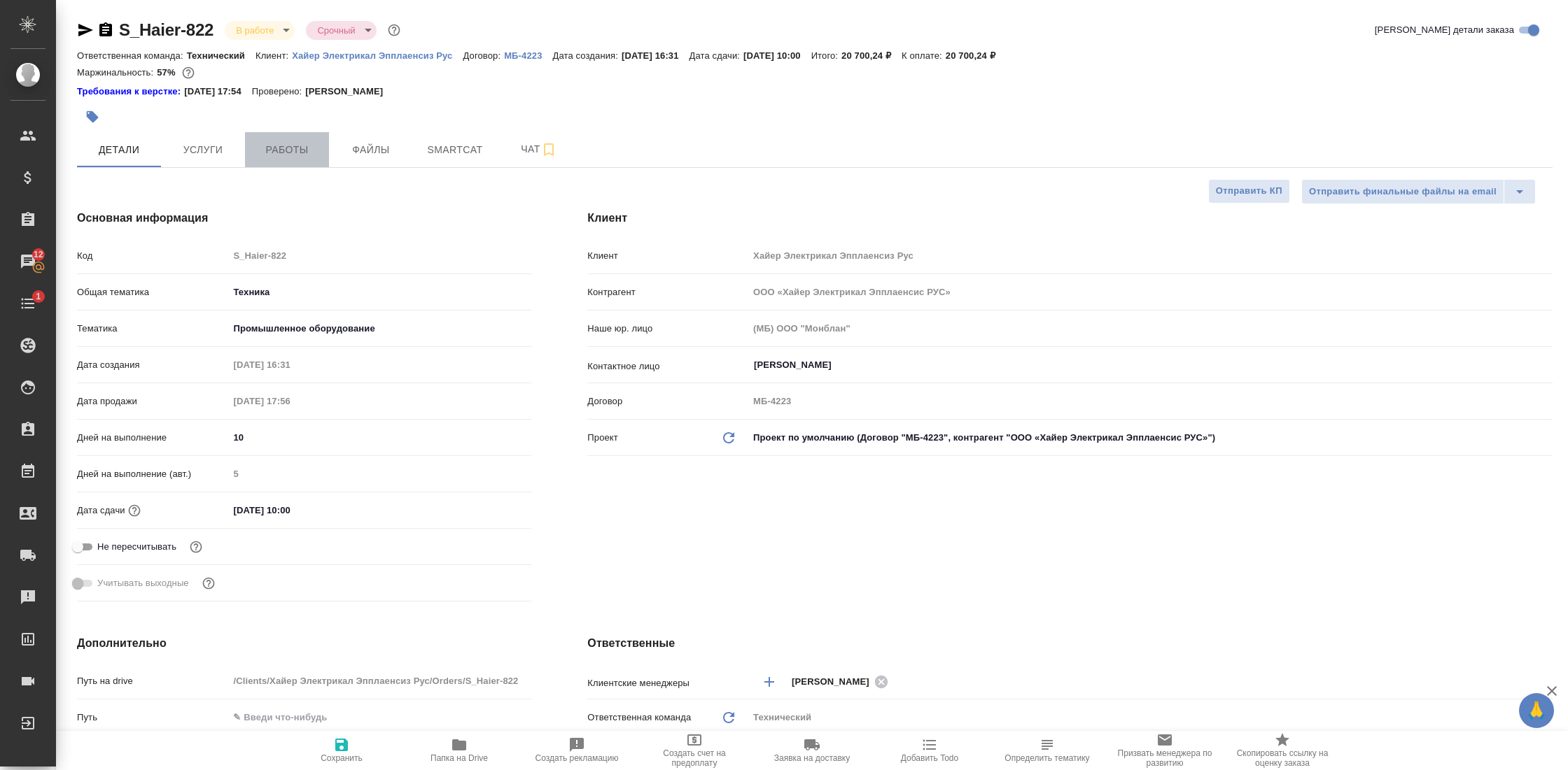
click at [304, 140] on button "Работы" at bounding box center [286, 149] width 84 height 35
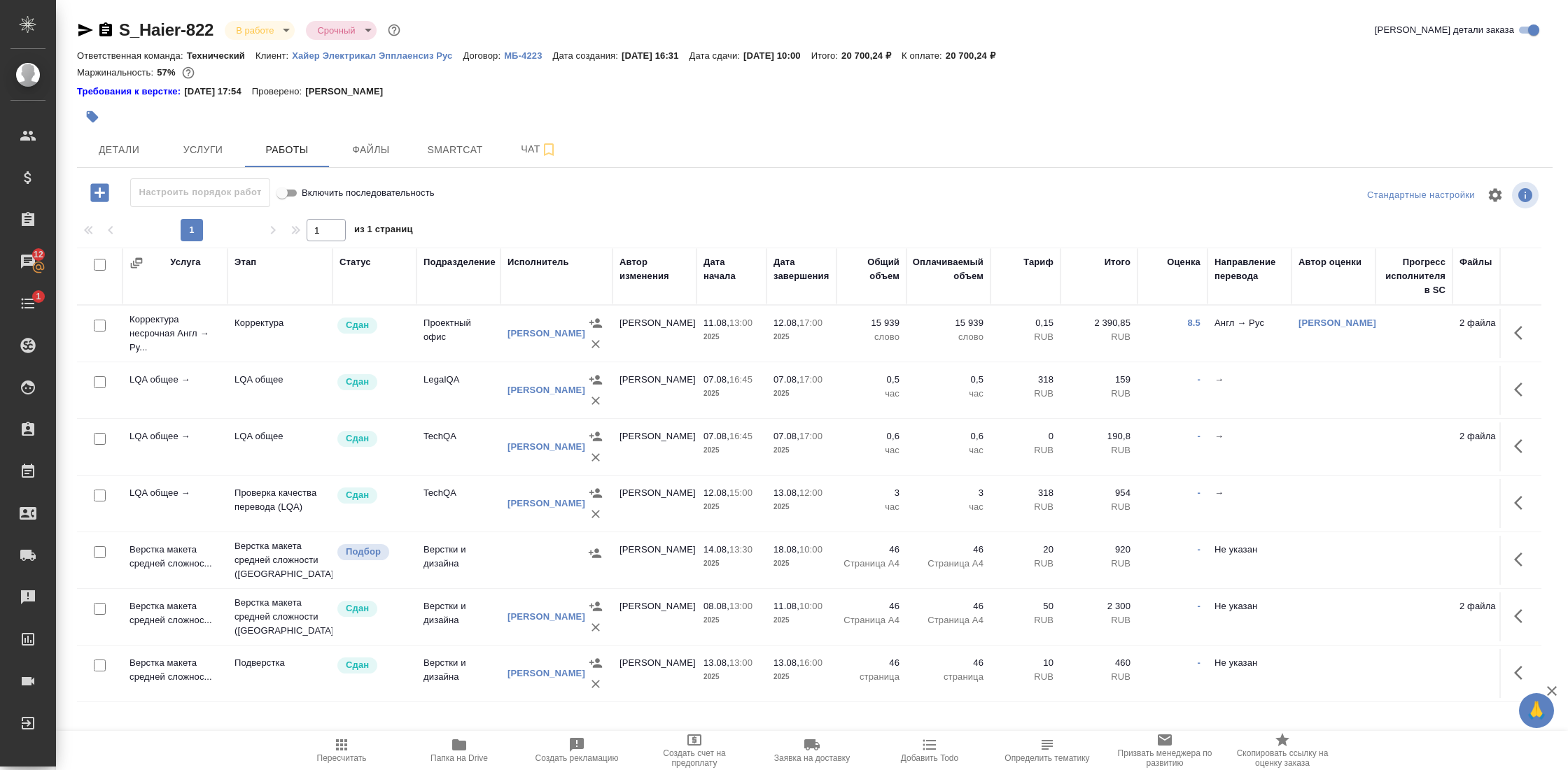
scroll to position [3, 0]
click at [170, 359] on td "Верстка макета средней сложнос..." at bounding box center [174, 330] width 105 height 56
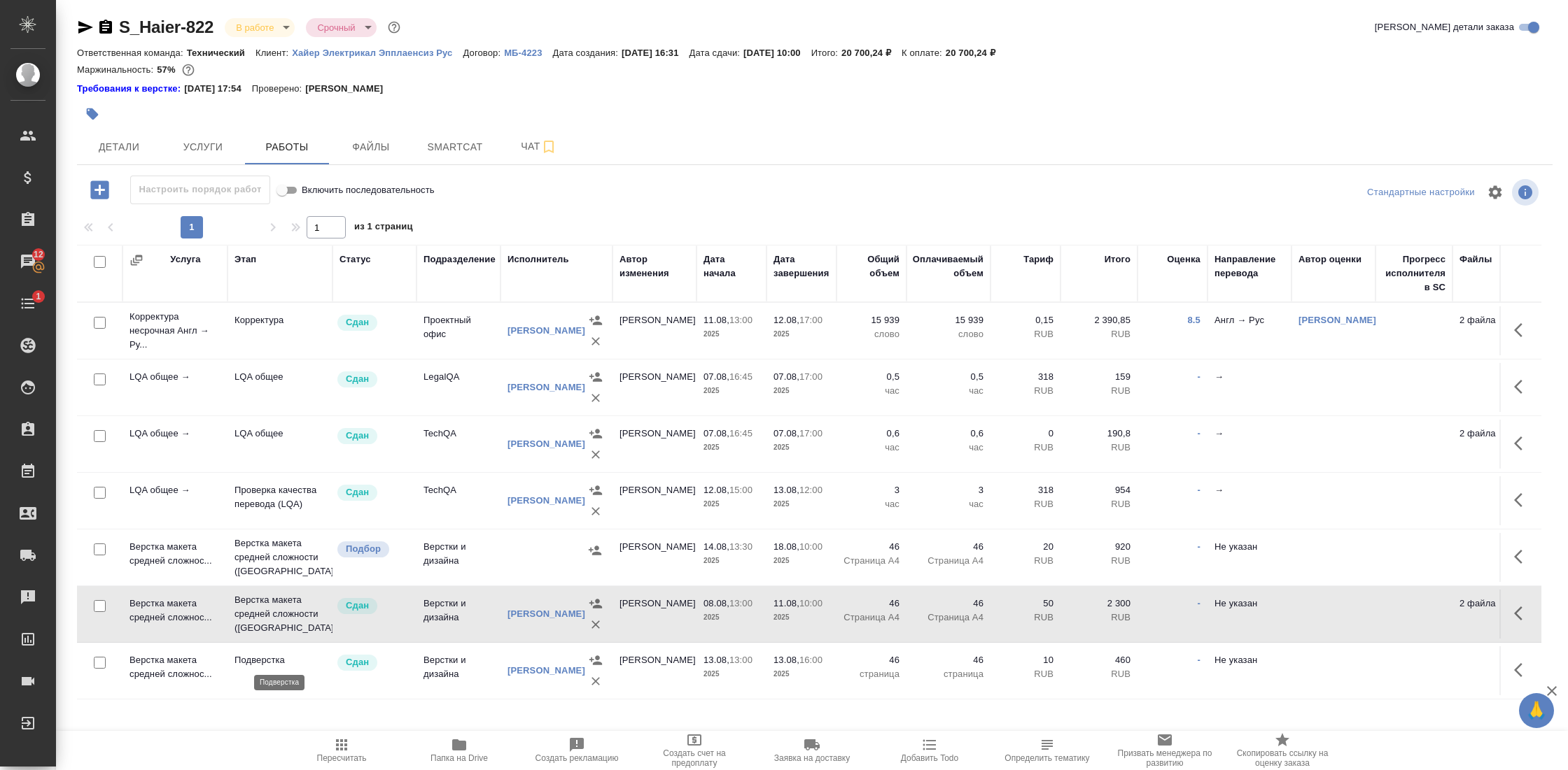
click at [252, 653] on p "Подверстка" at bounding box center [280, 660] width 91 height 14
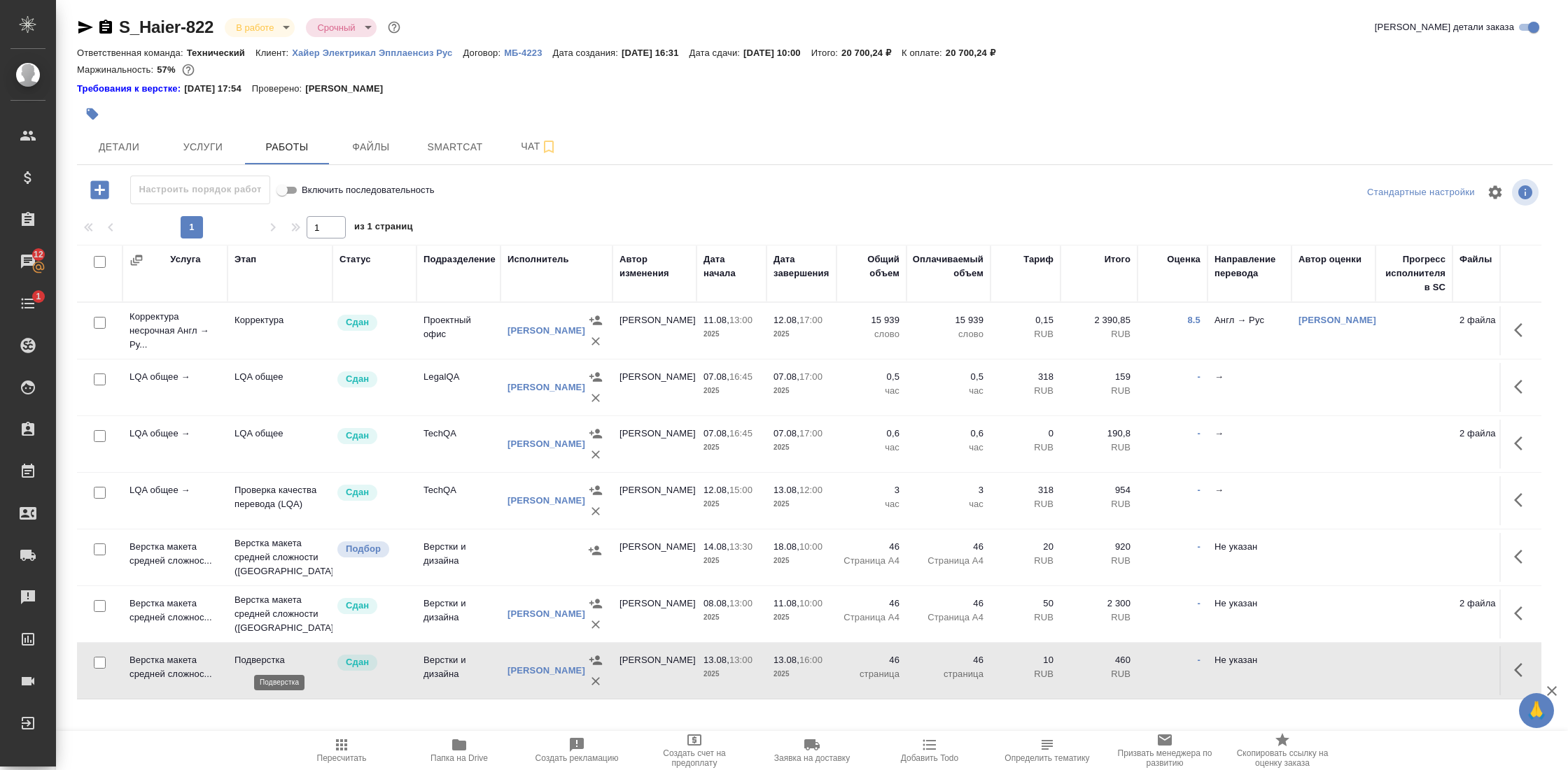
click at [252, 653] on p "Подверстка" at bounding box center [280, 660] width 91 height 14
click at [182, 359] on td "Верстка макета средней сложнос..." at bounding box center [174, 330] width 105 height 56
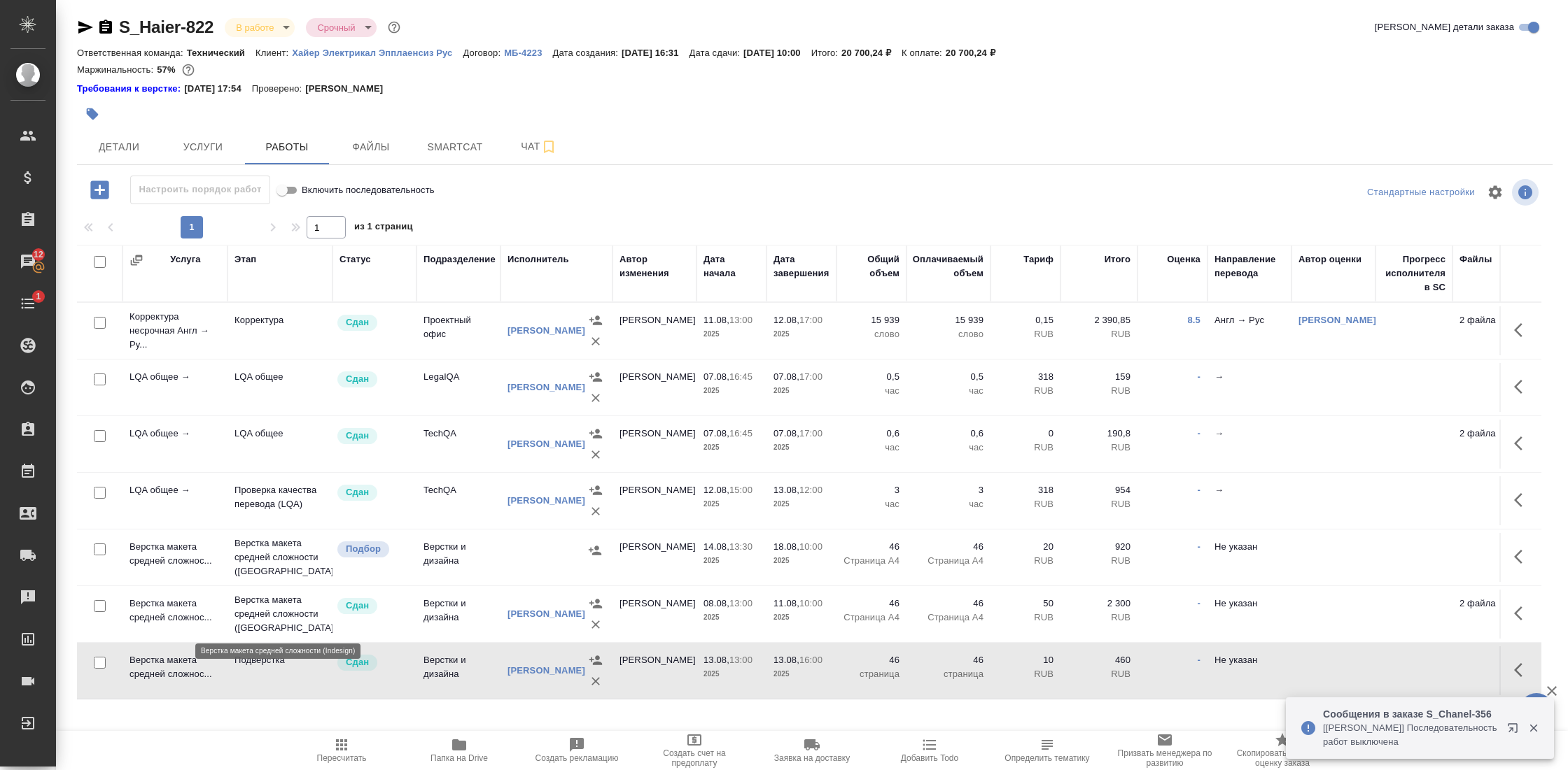
click at [260, 605] on p "Верстка макета средней сложности (Ind..." at bounding box center [280, 614] width 91 height 42
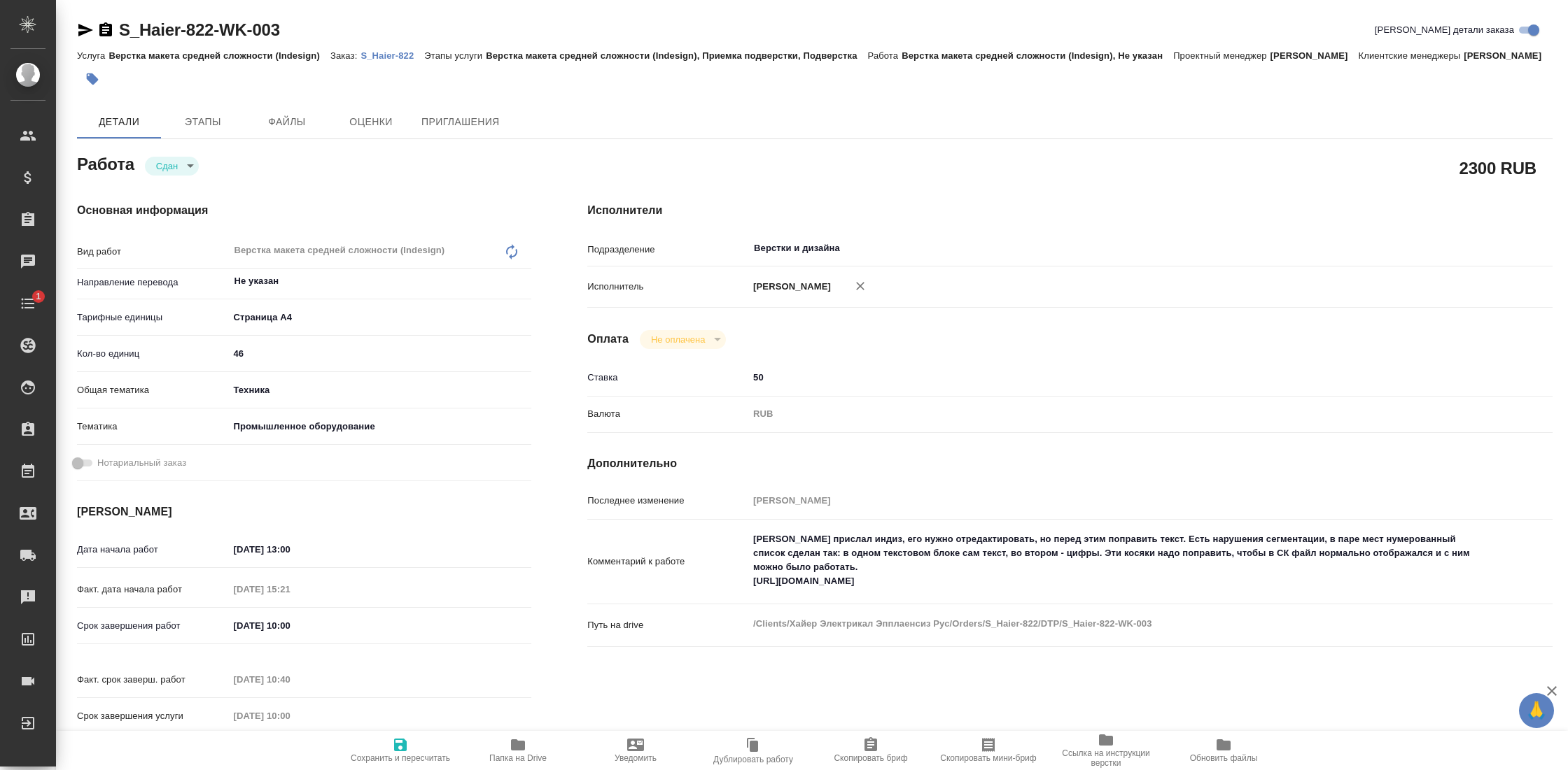
type textarea "x"
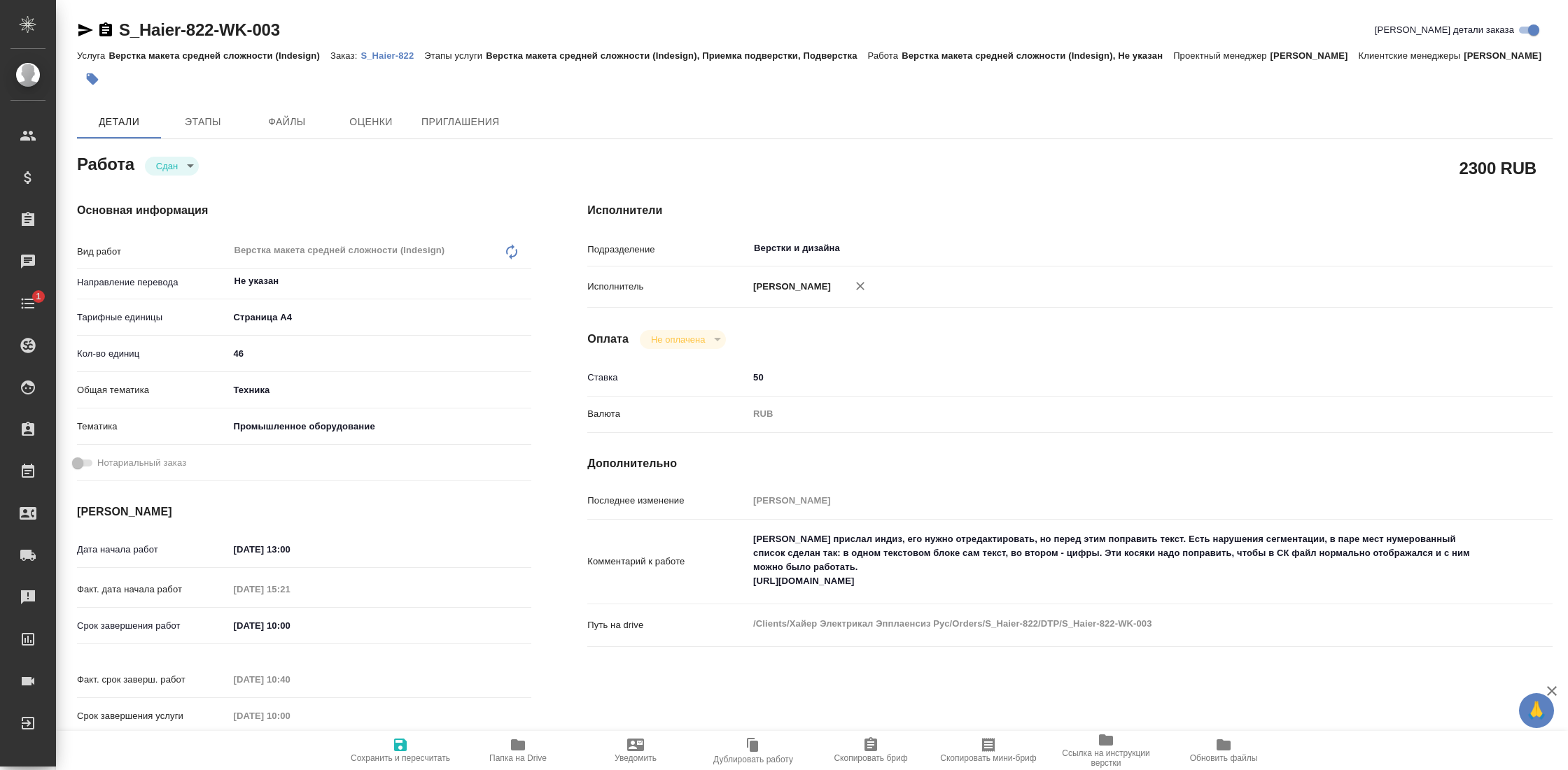
type textarea "x"
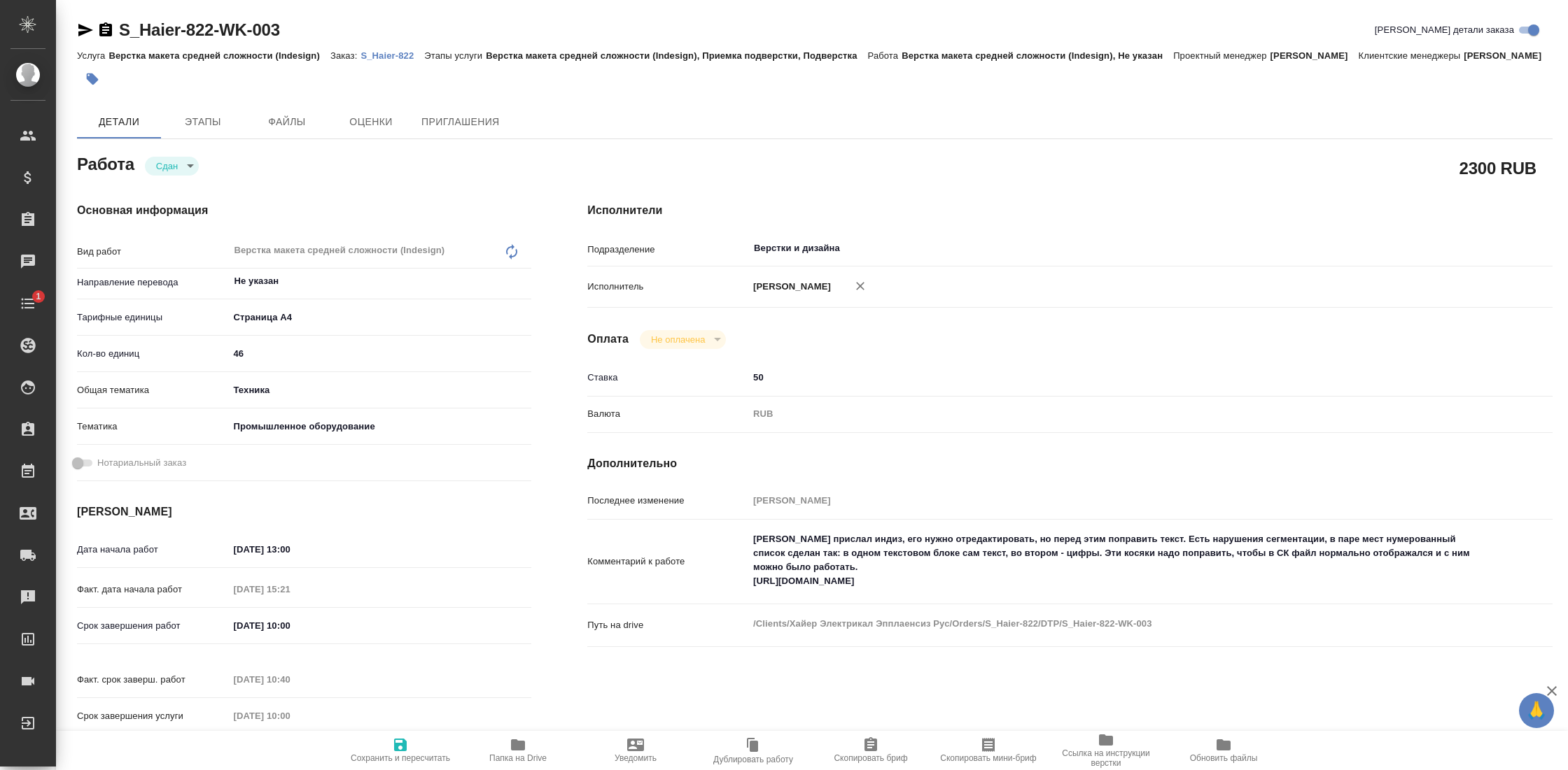
type textarea "x"
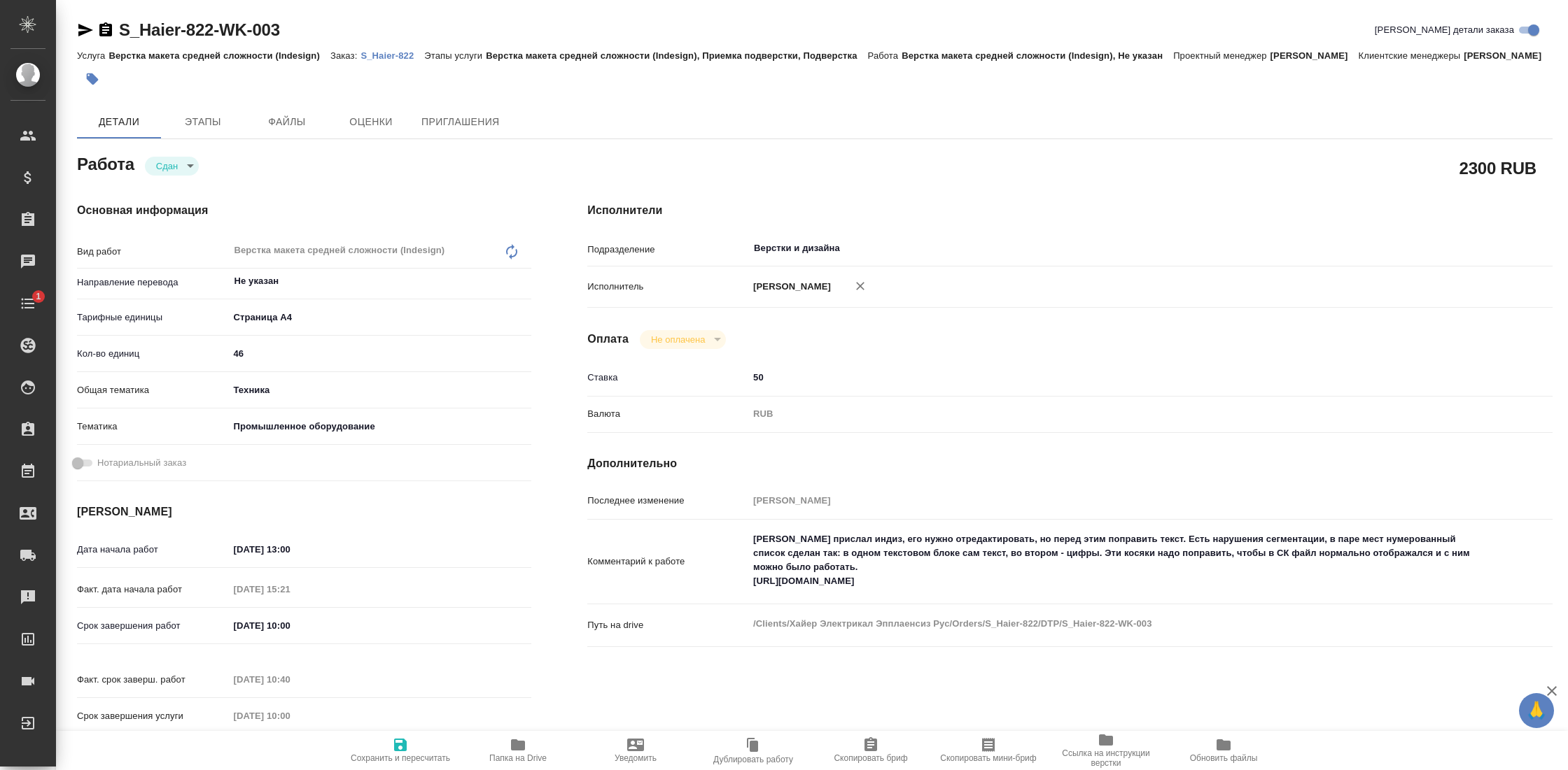
type textarea "x"
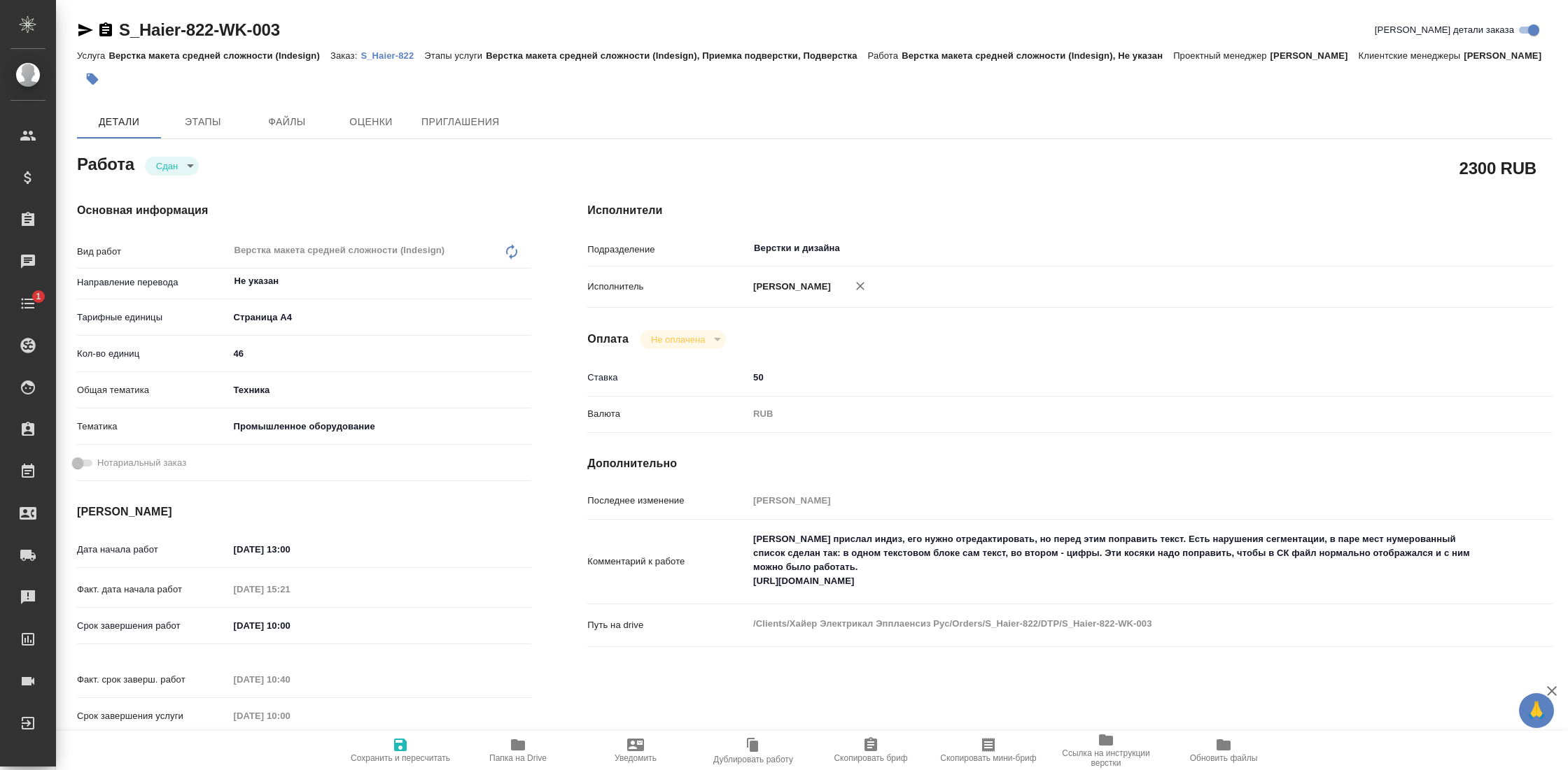
type textarea "x"
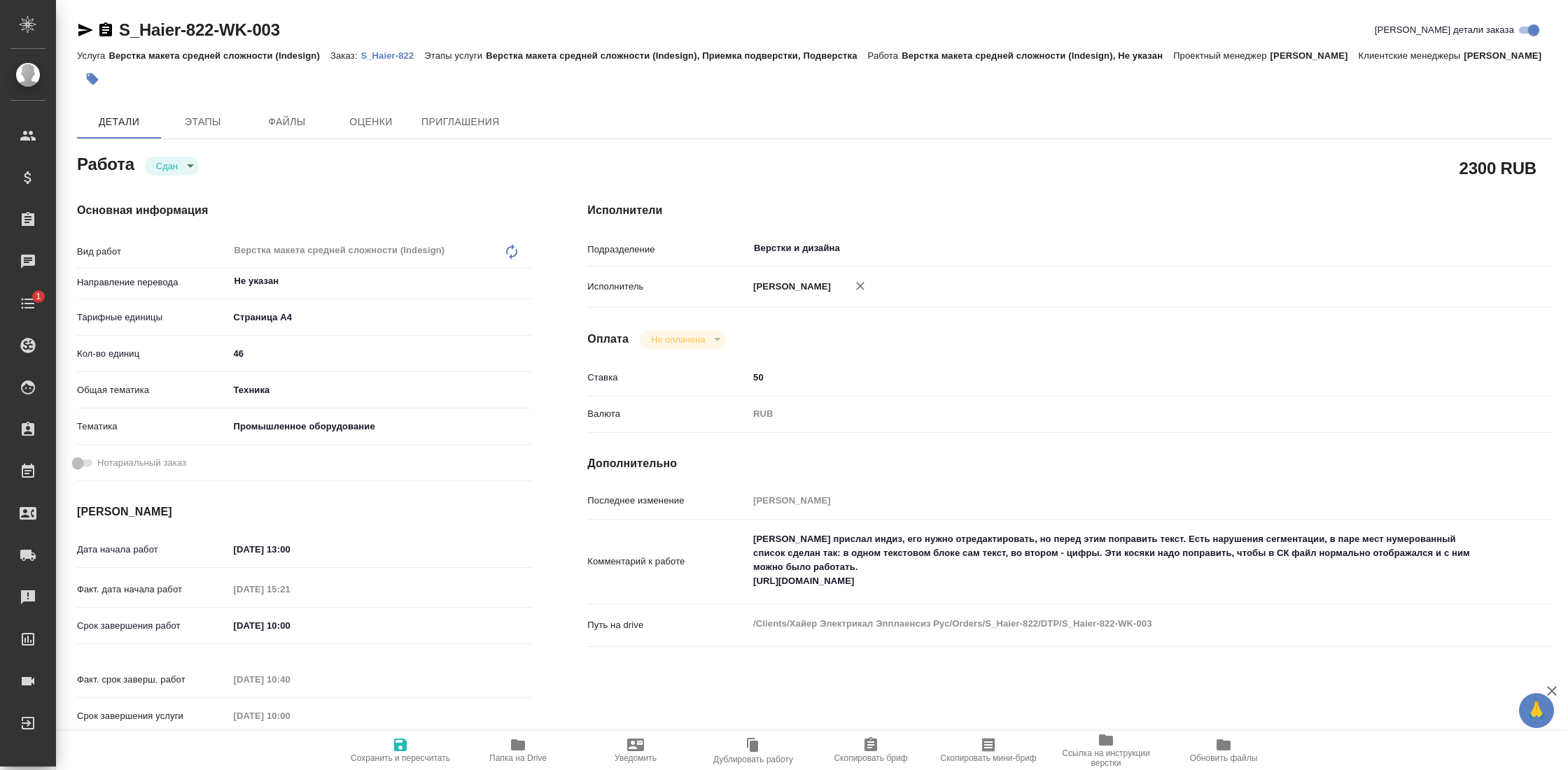
type textarea "x"
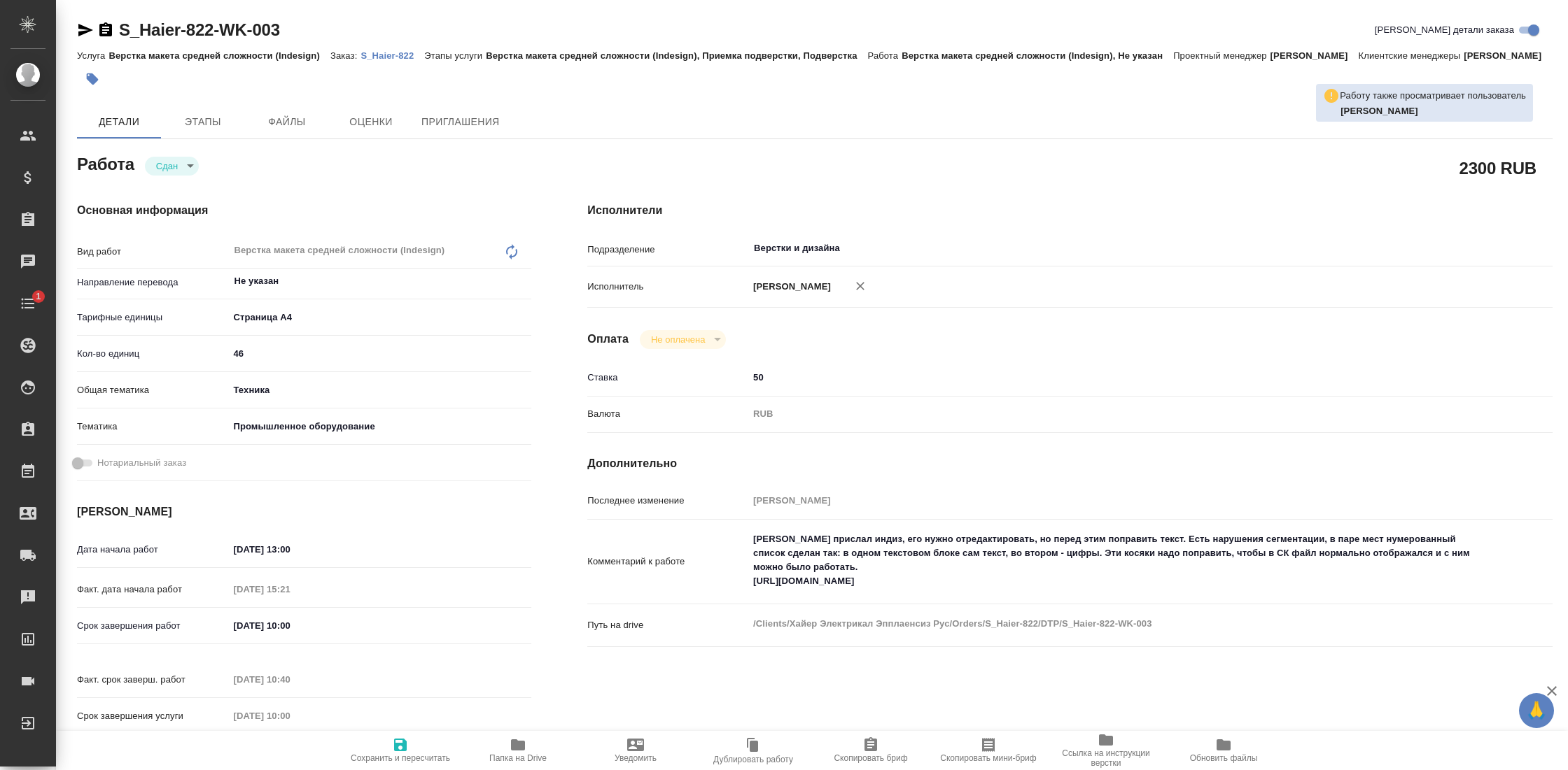
type textarea "x"
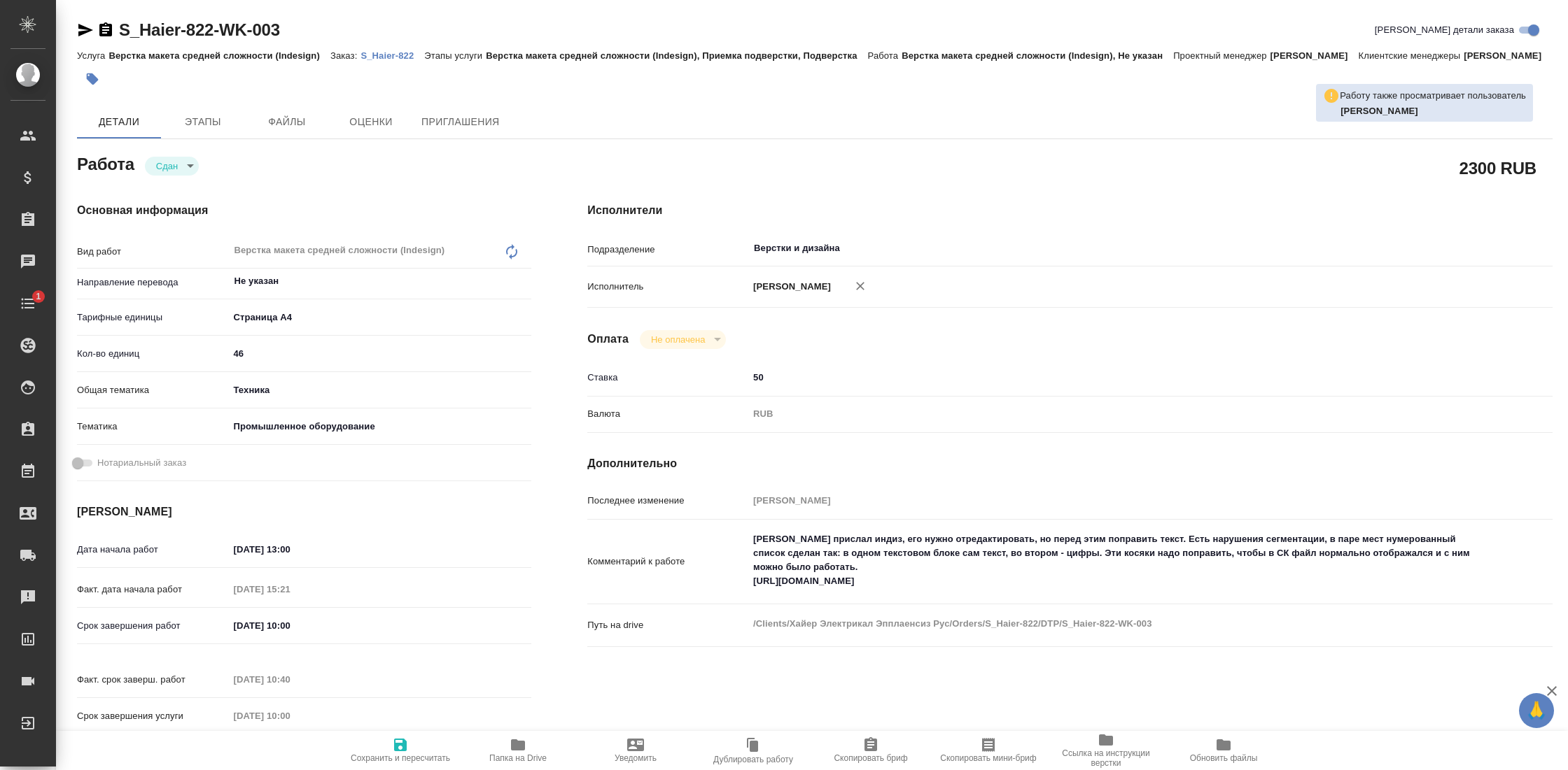
type textarea "x"
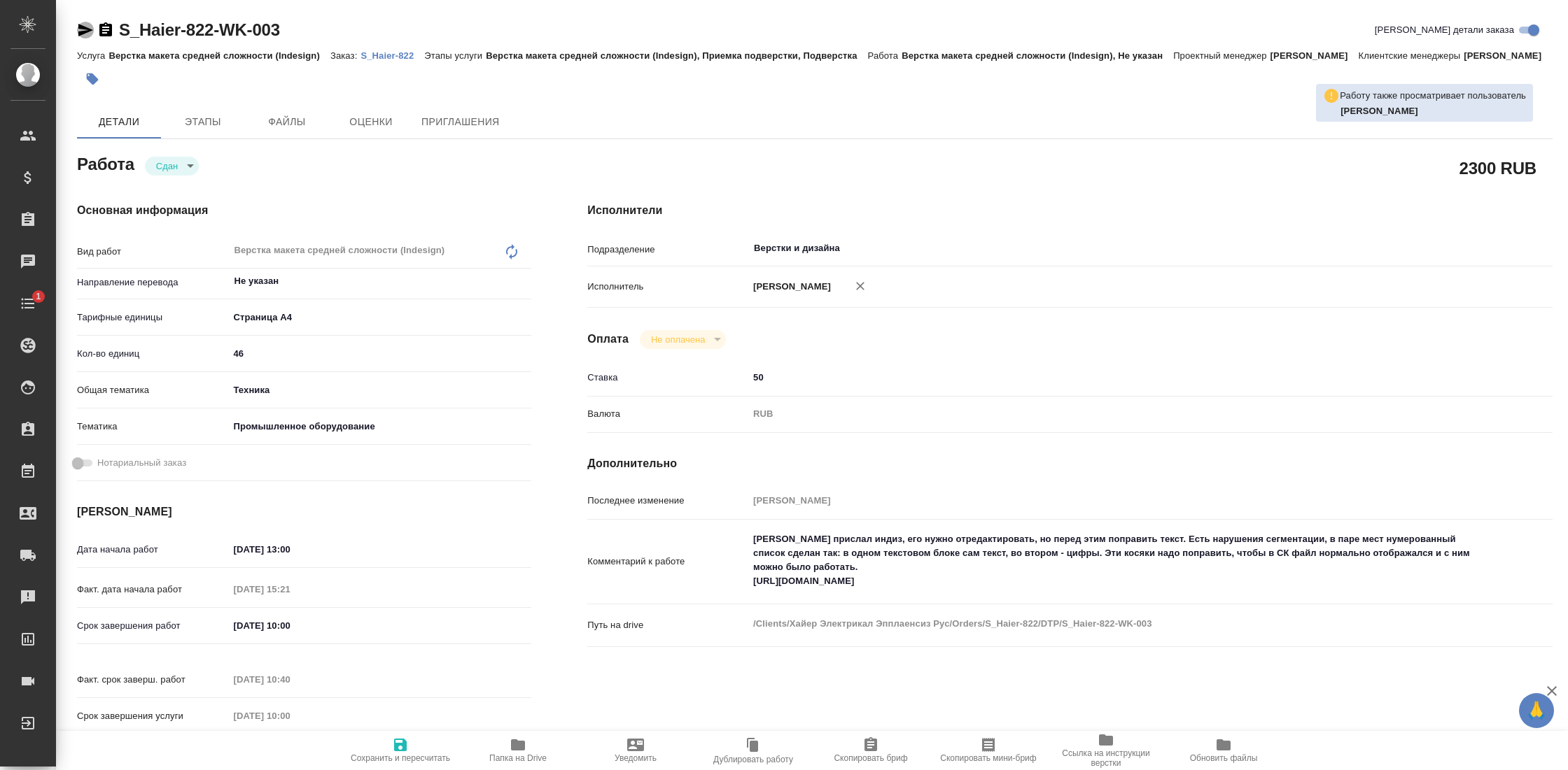
click at [82, 31] on icon "button" at bounding box center [86, 29] width 15 height 12
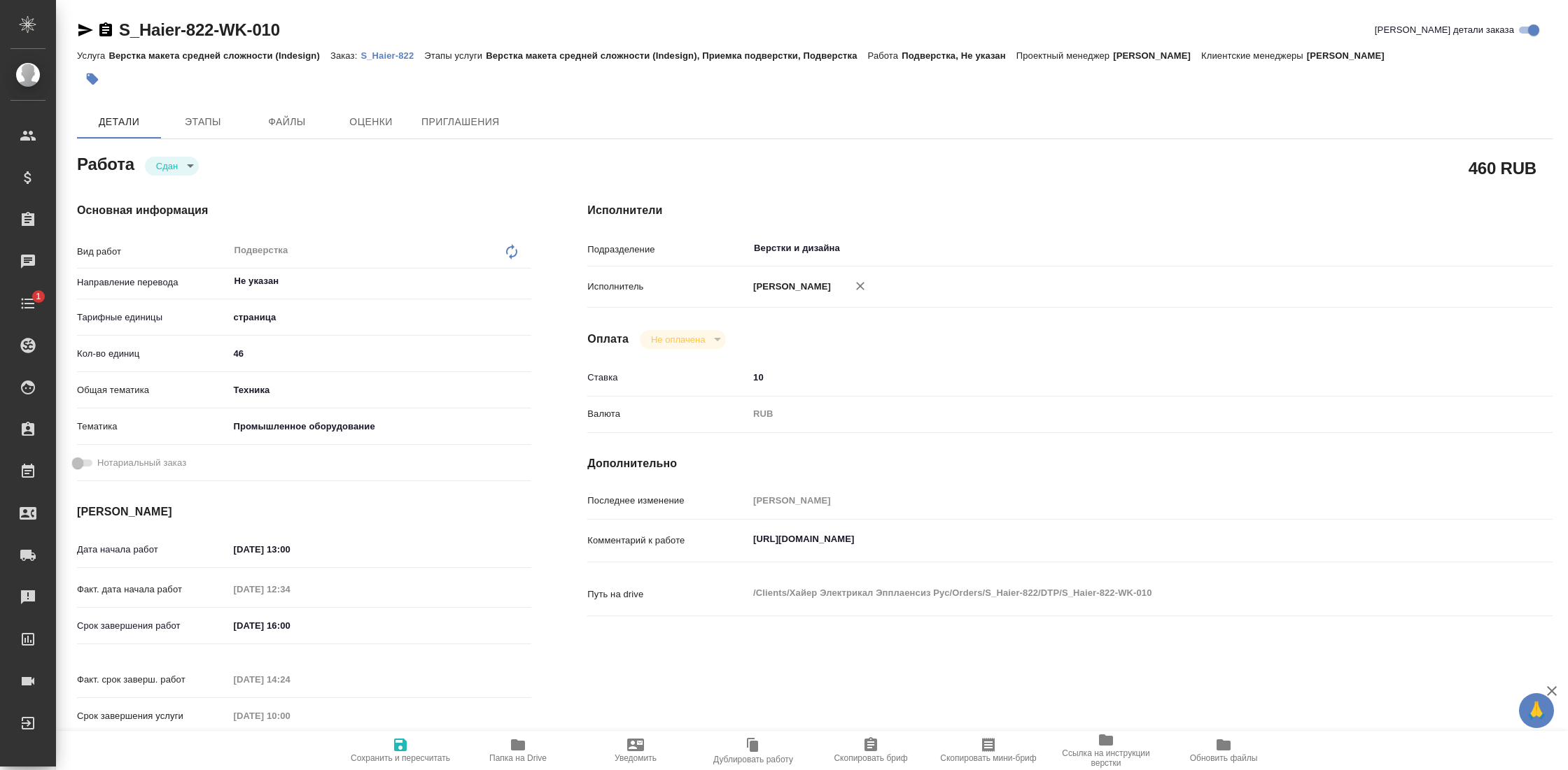
type textarea "x"
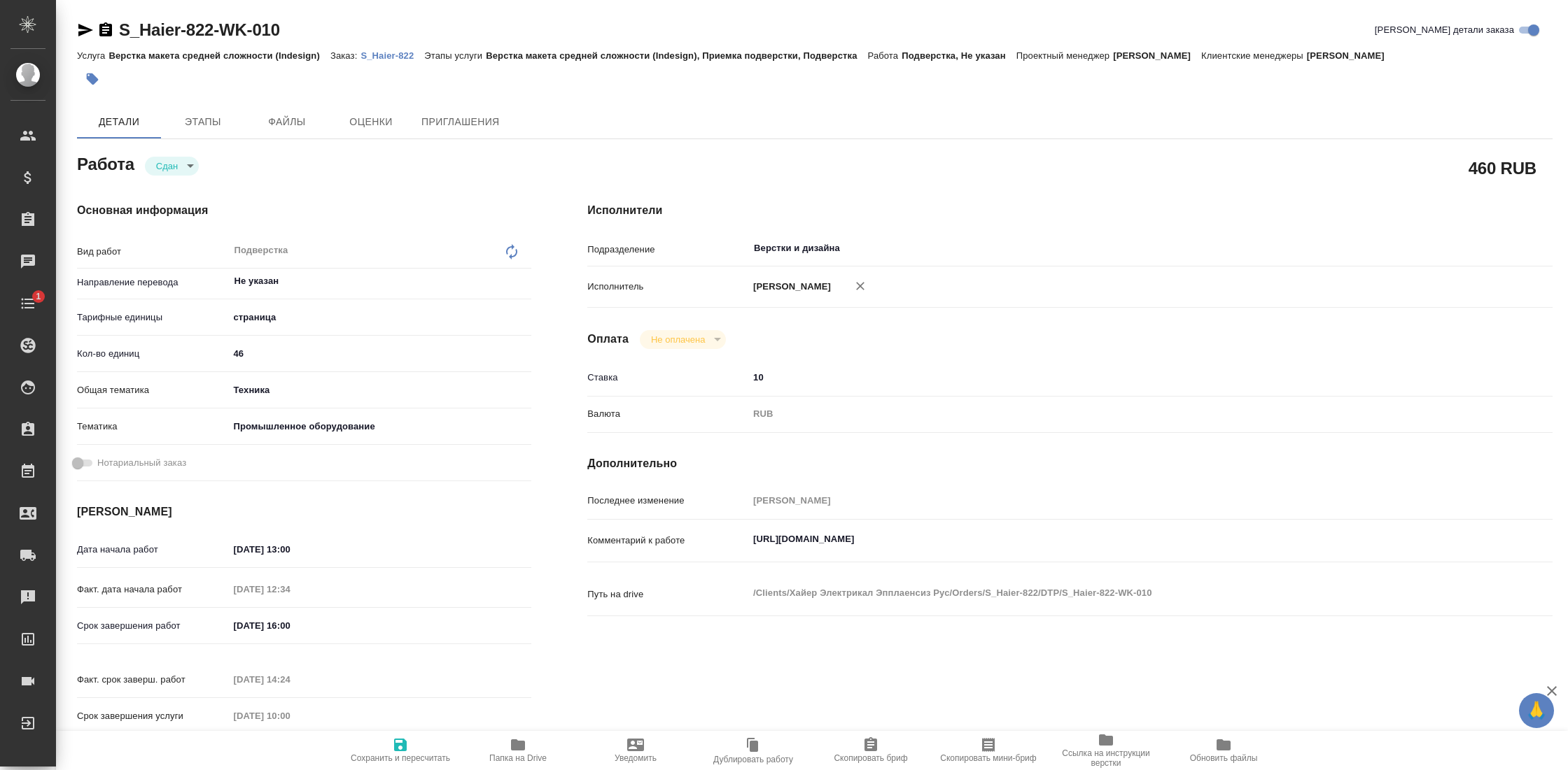
type textarea "x"
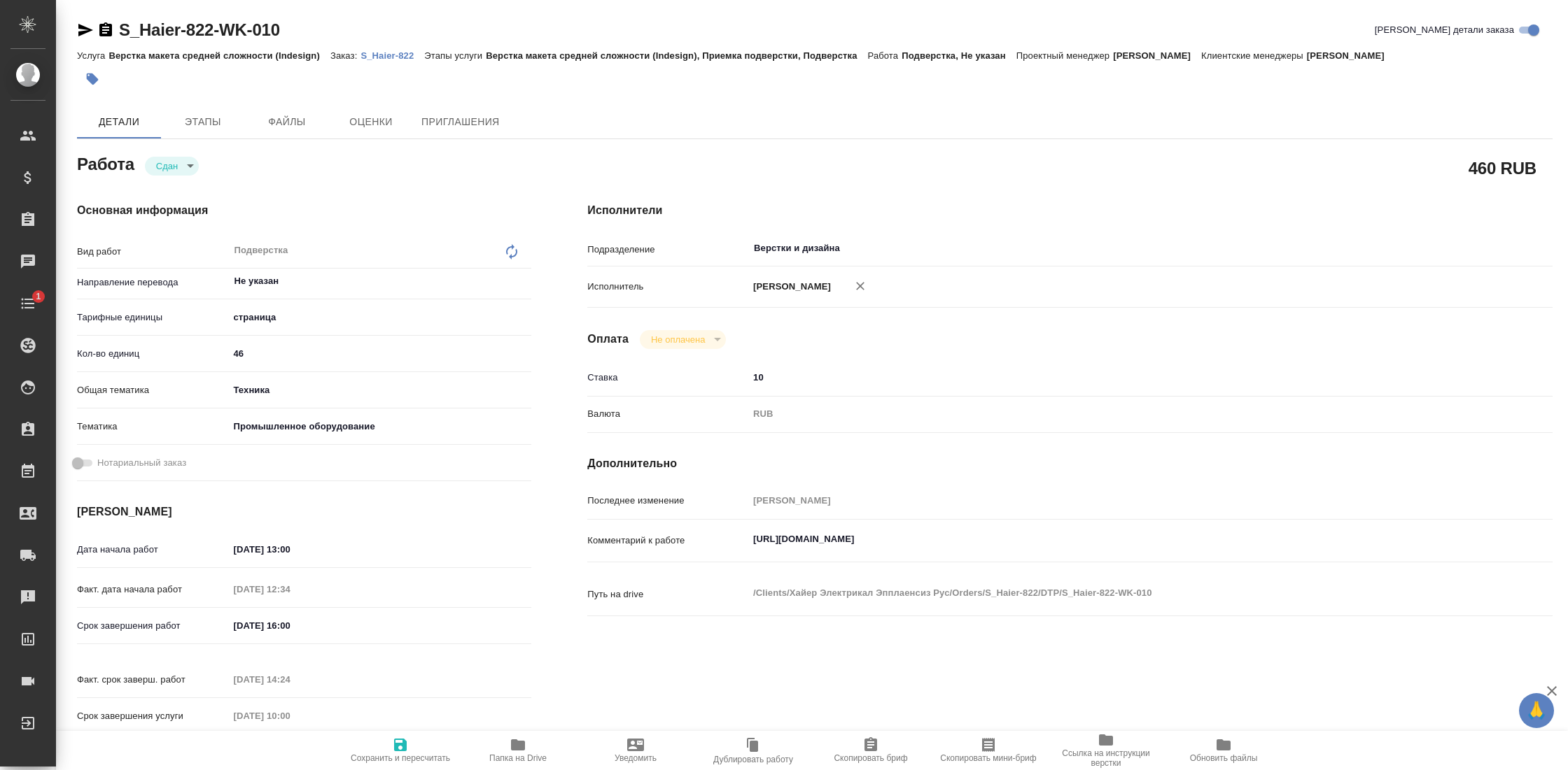
type textarea "x"
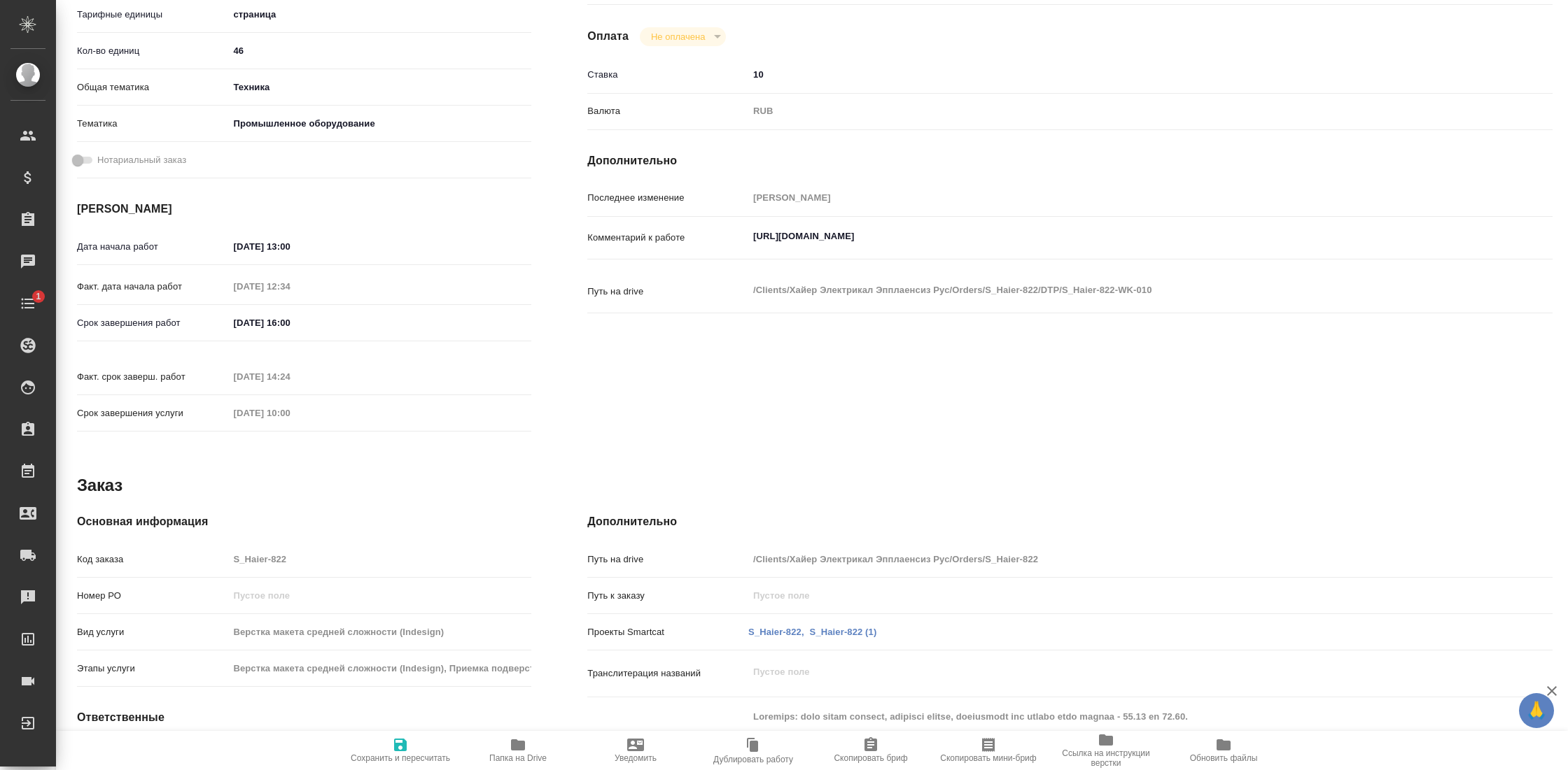
type textarea "x"
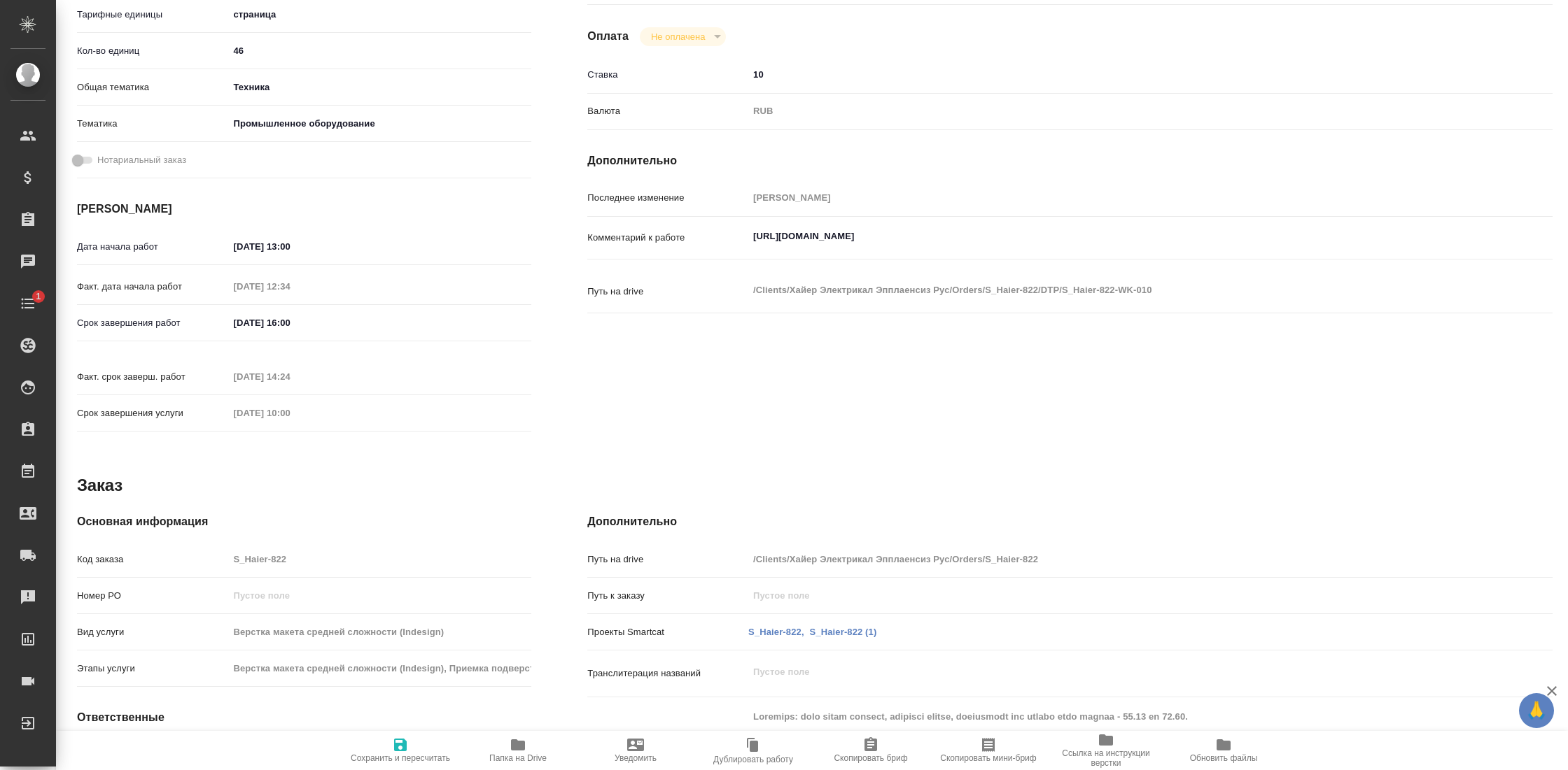
scroll to position [305, 0]
type textarea "x"
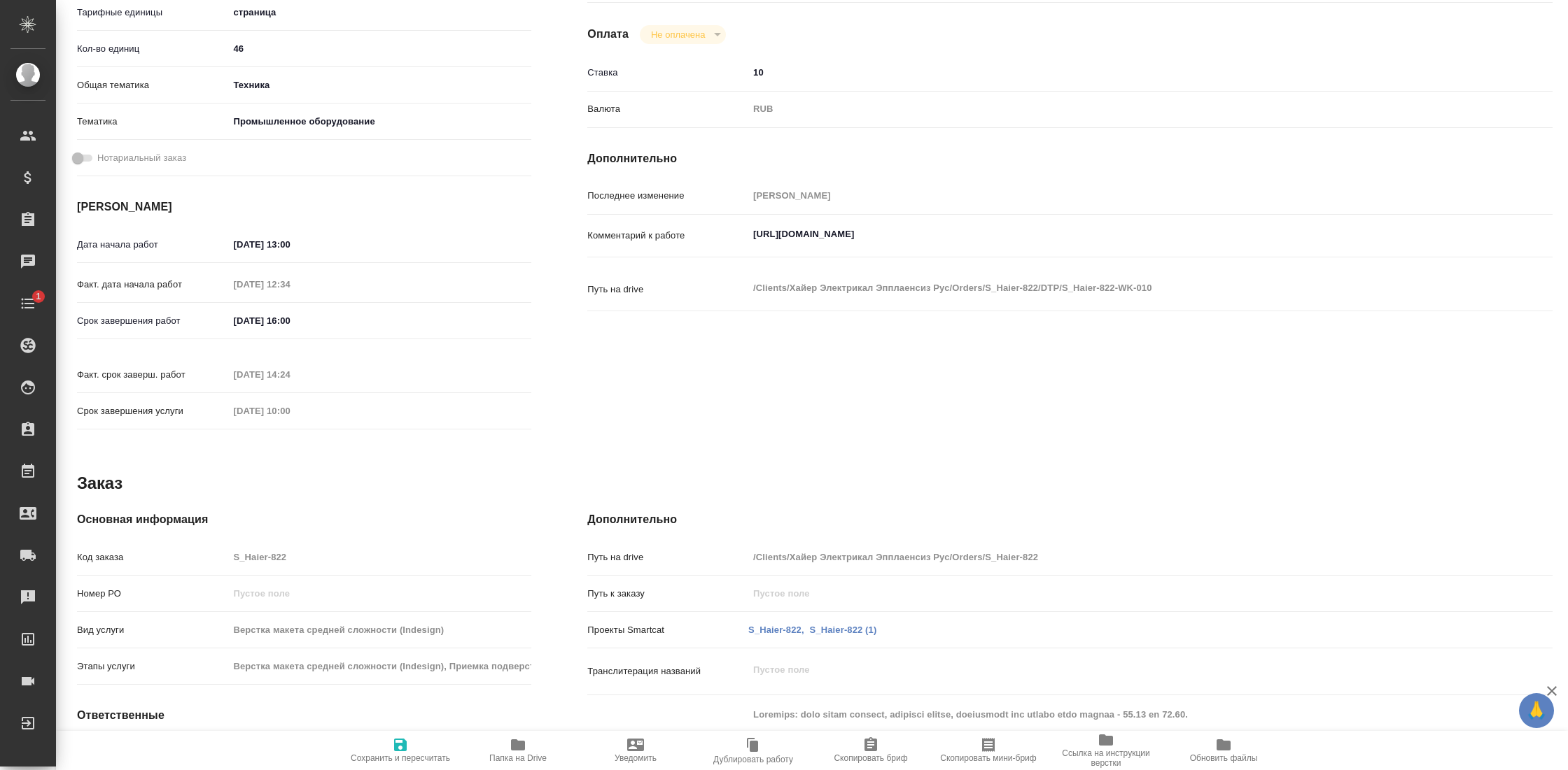
type textarea "x"
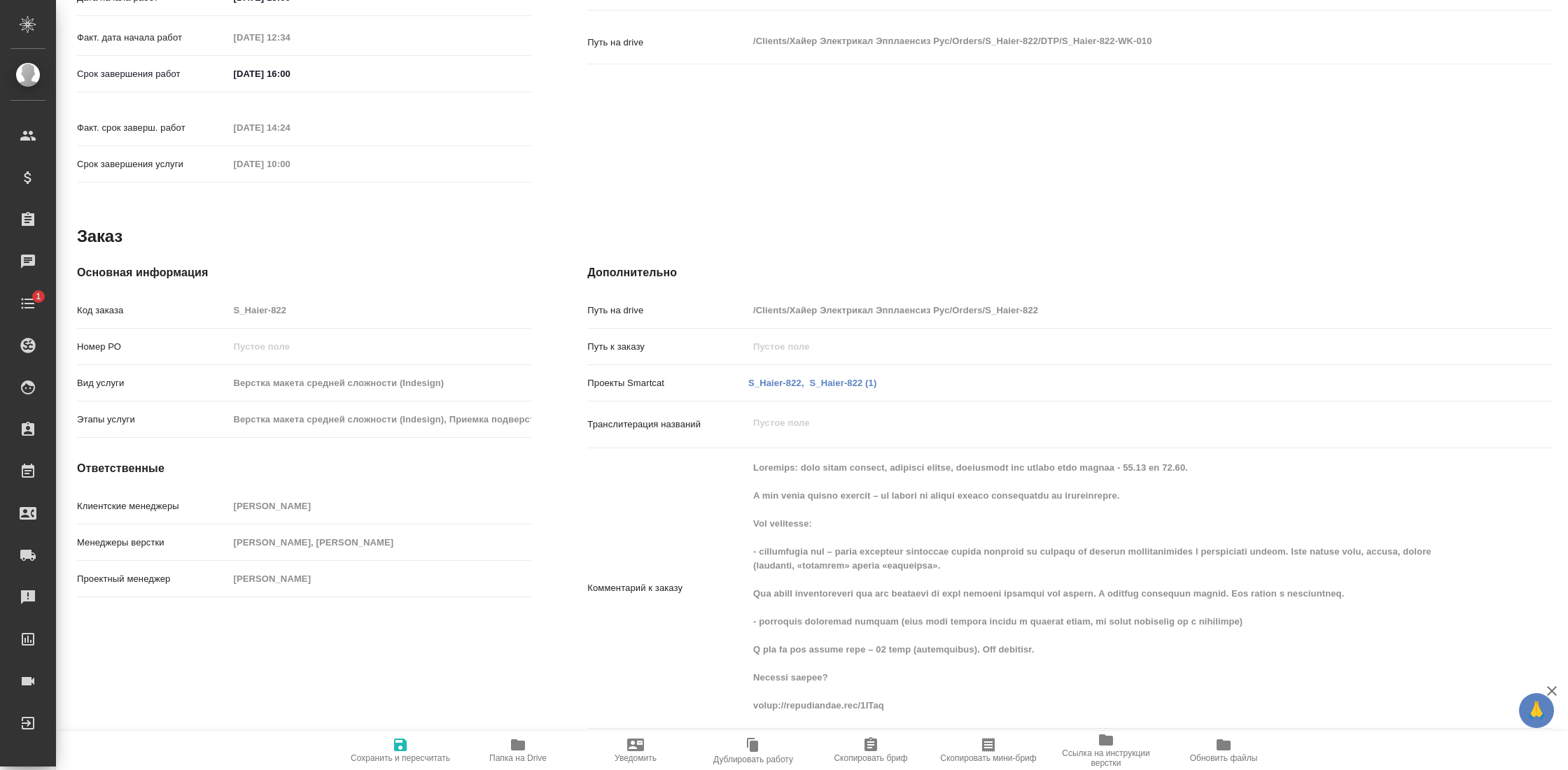
scroll to position [579, 0]
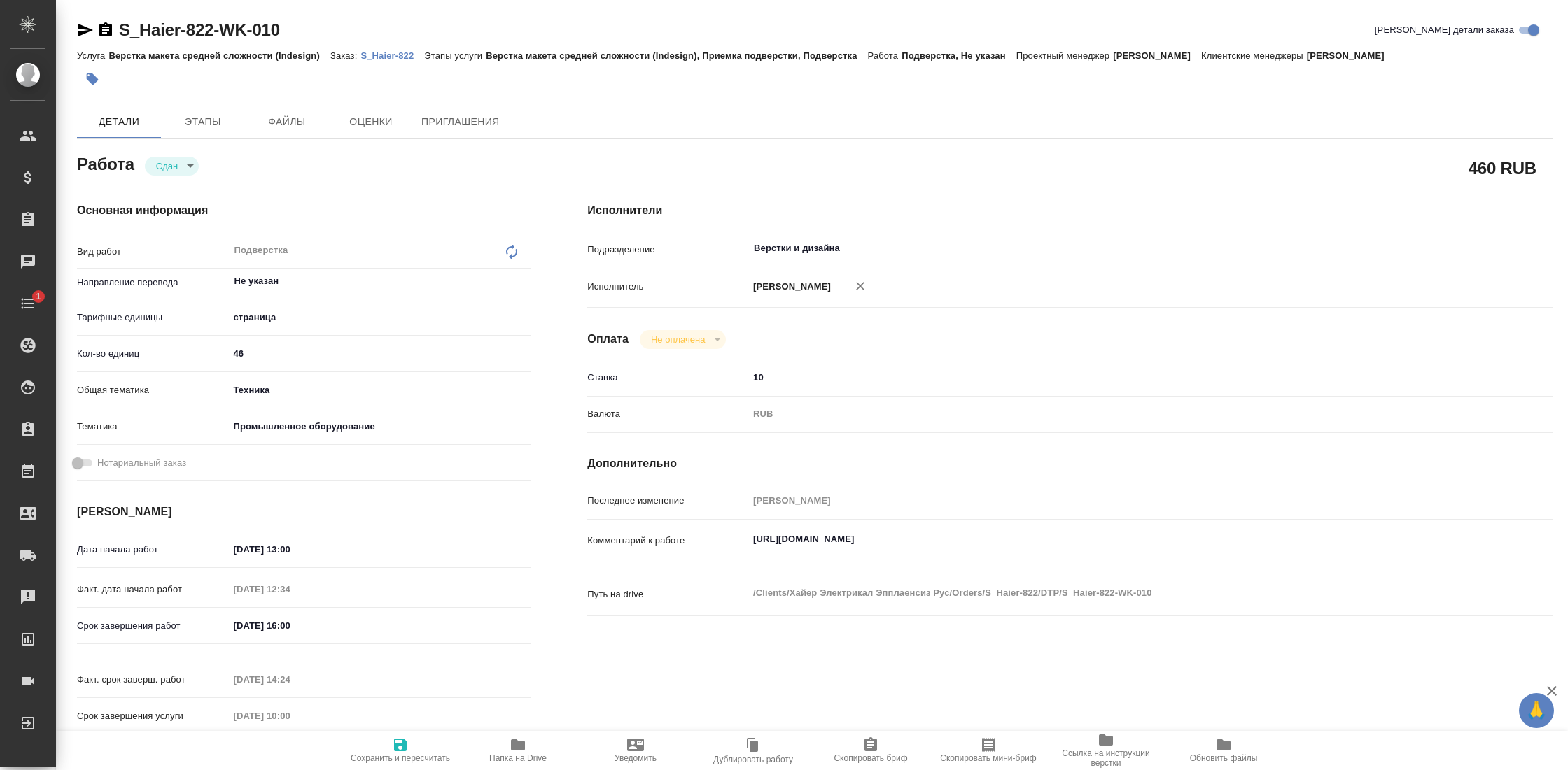
click at [83, 29] on icon "button" at bounding box center [86, 30] width 17 height 17
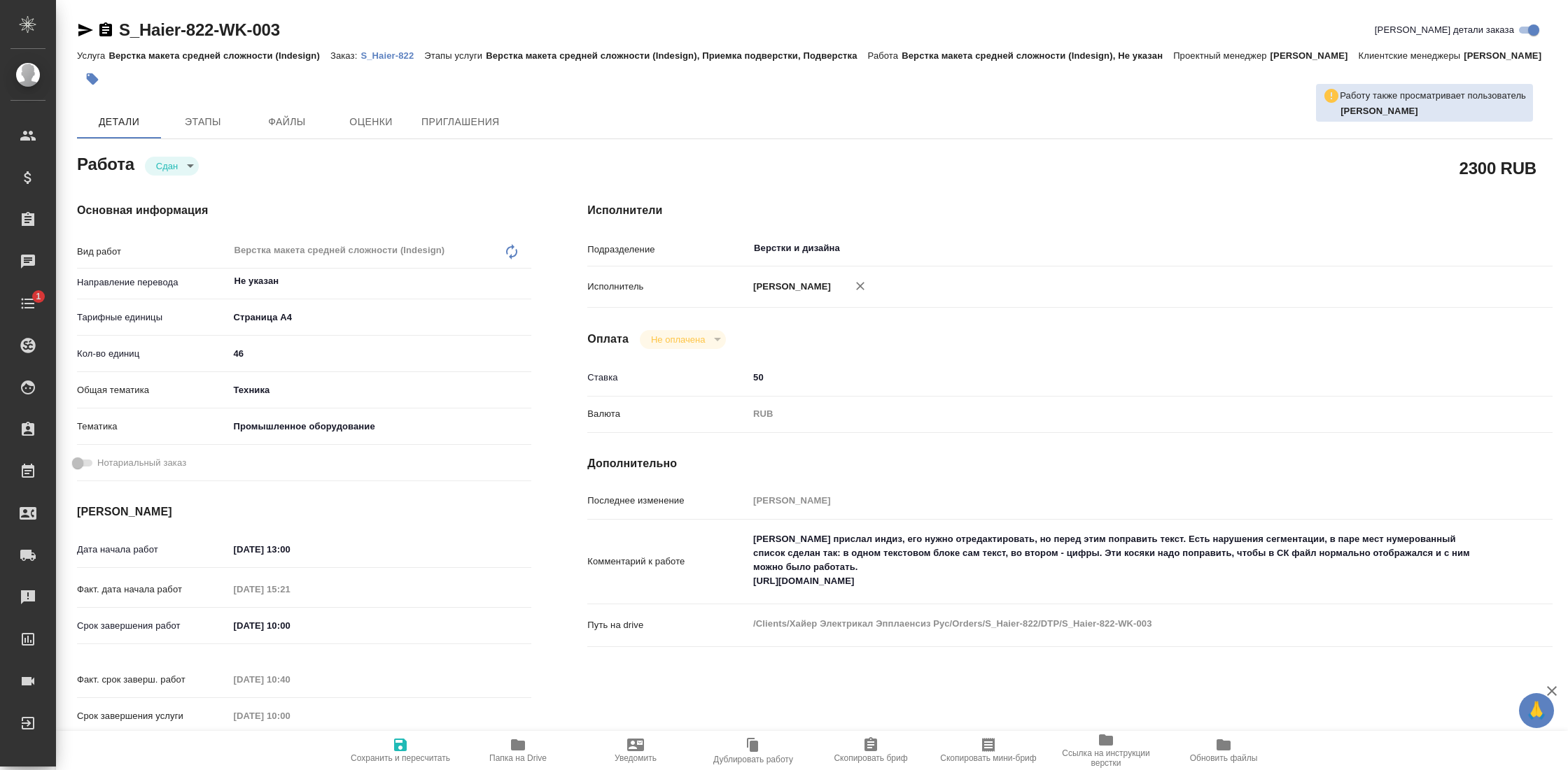
type textarea "x"
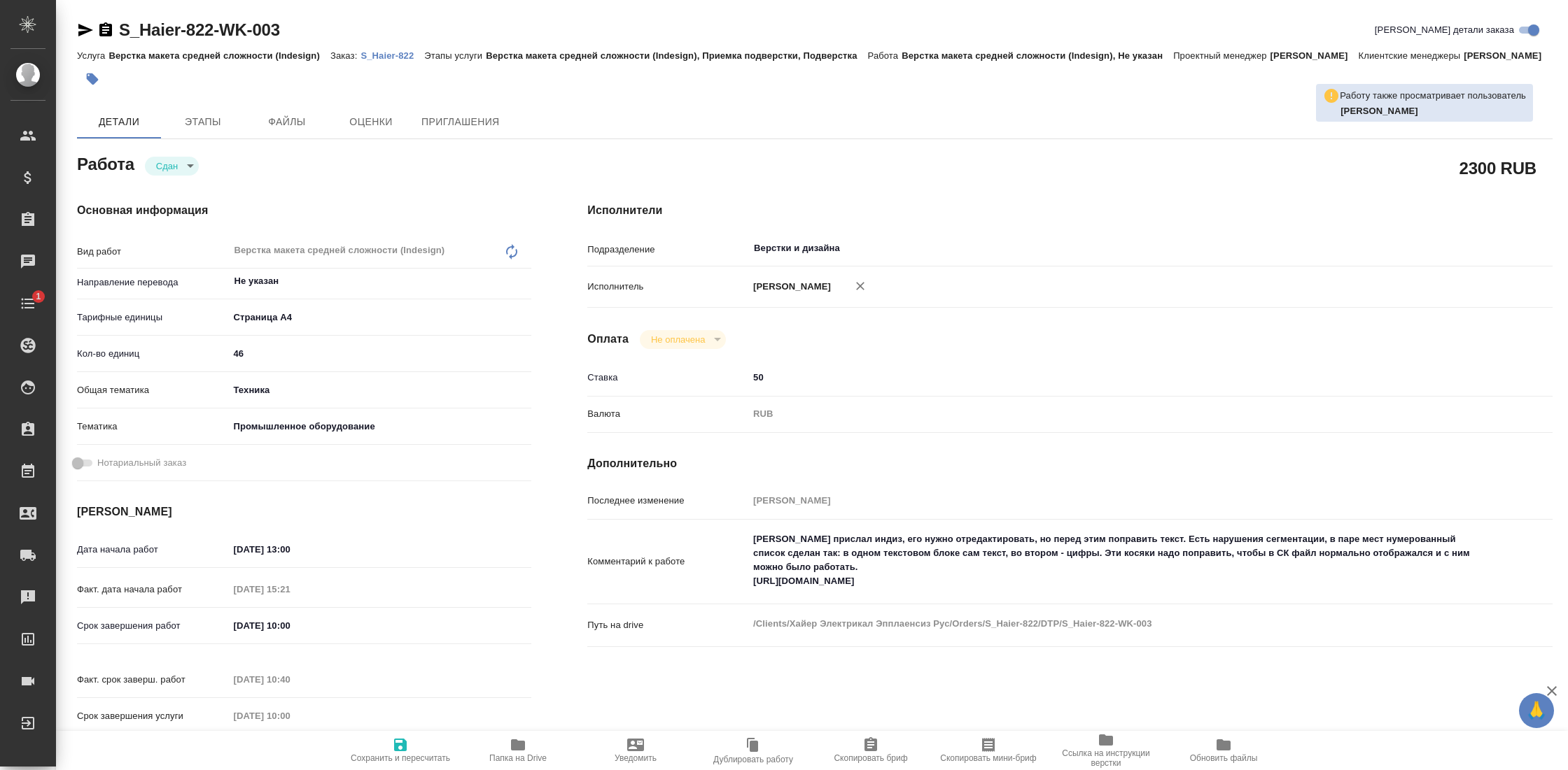
type textarea "x"
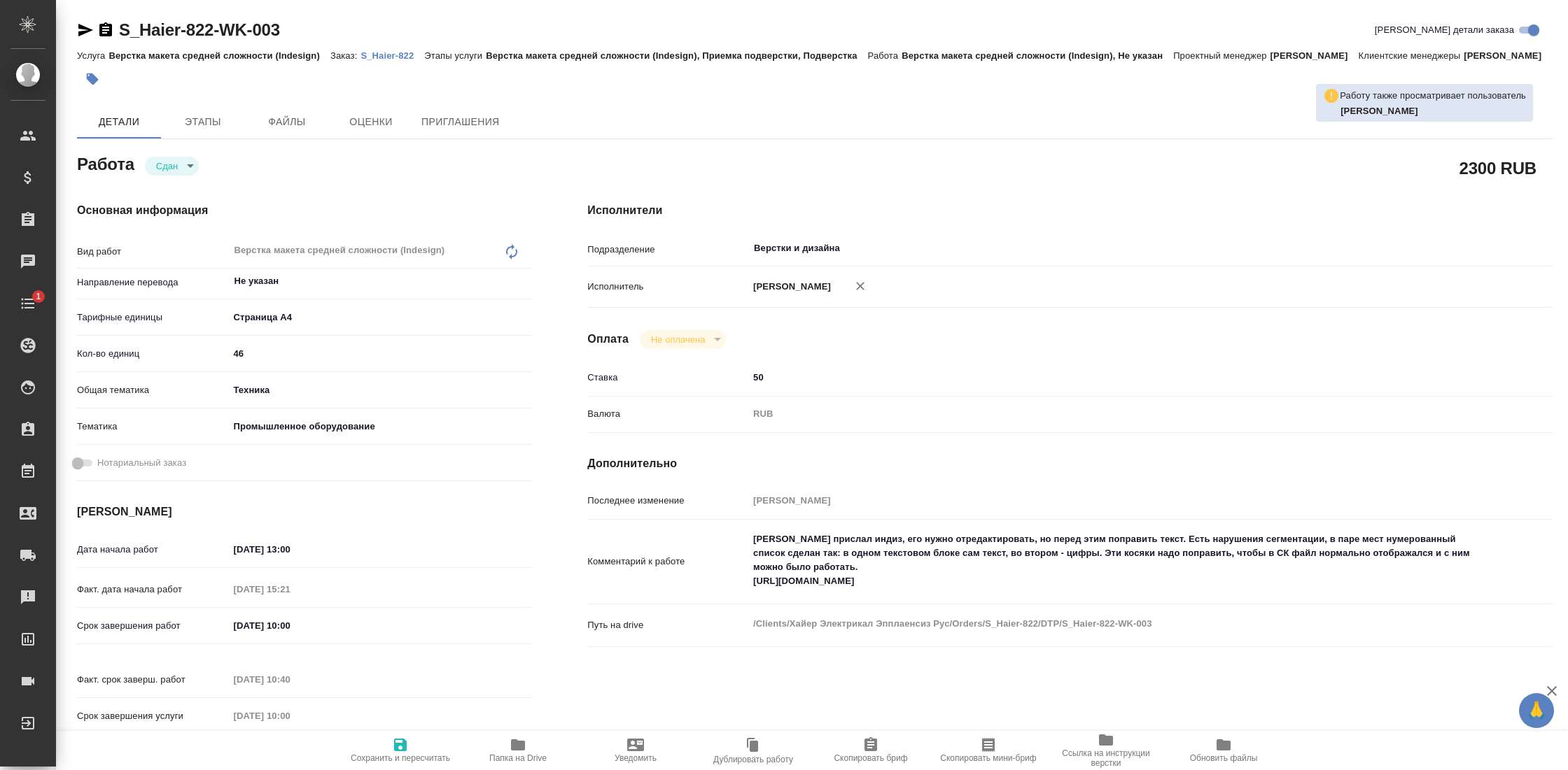
type textarea "x"
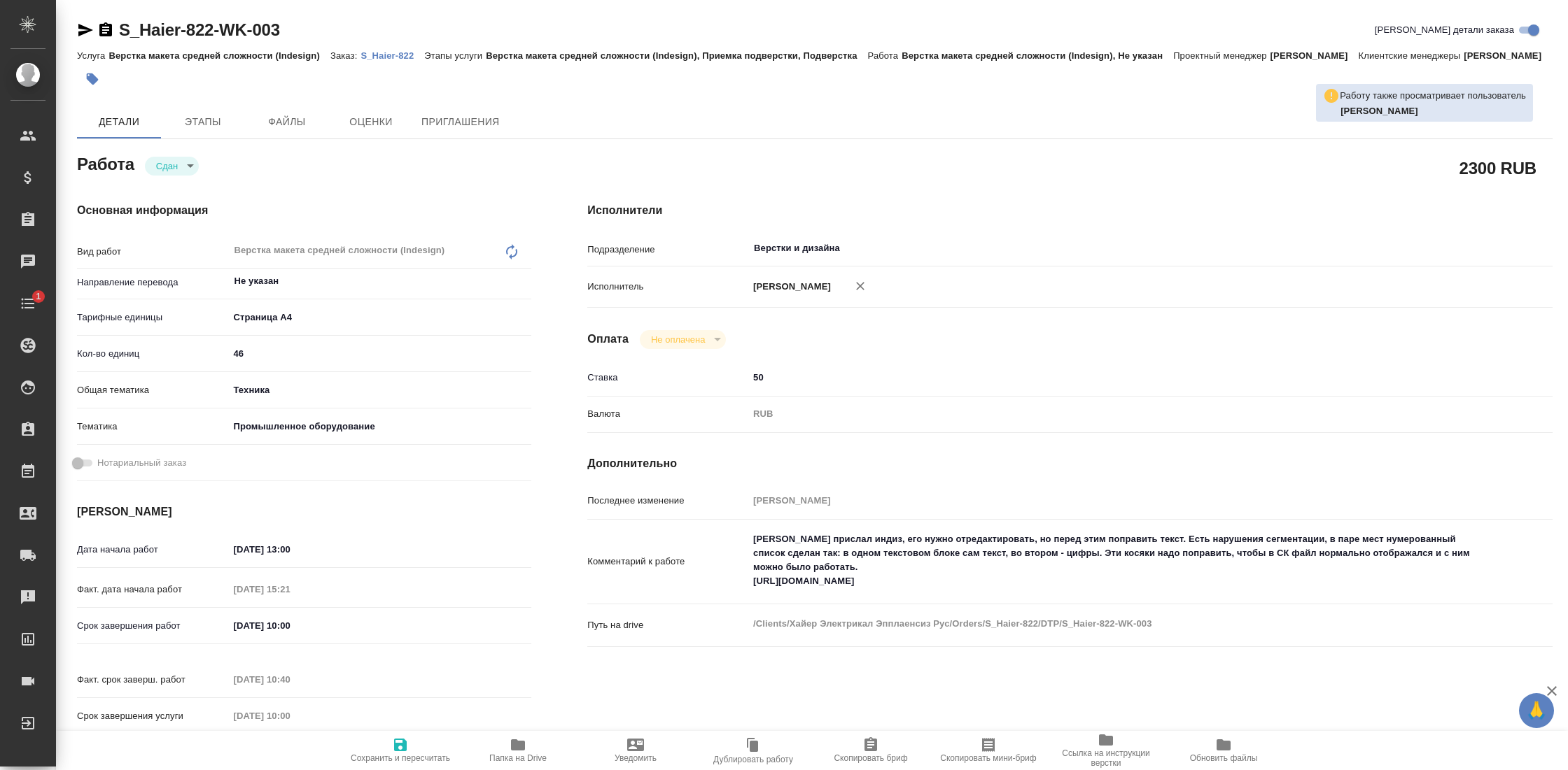
type textarea "x"
